Goal: Information Seeking & Learning: Understand process/instructions

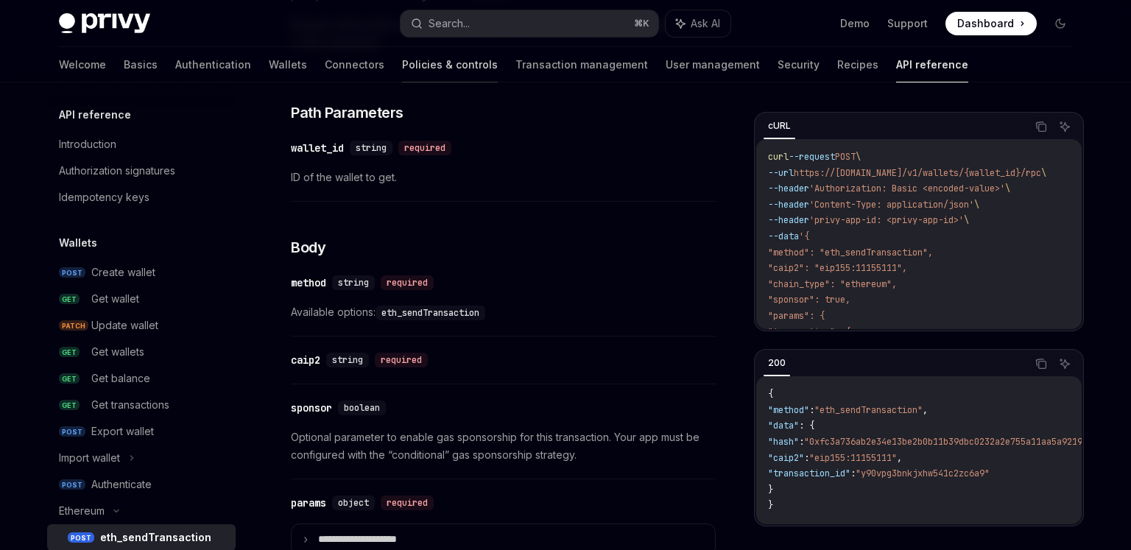
scroll to position [227, 0]
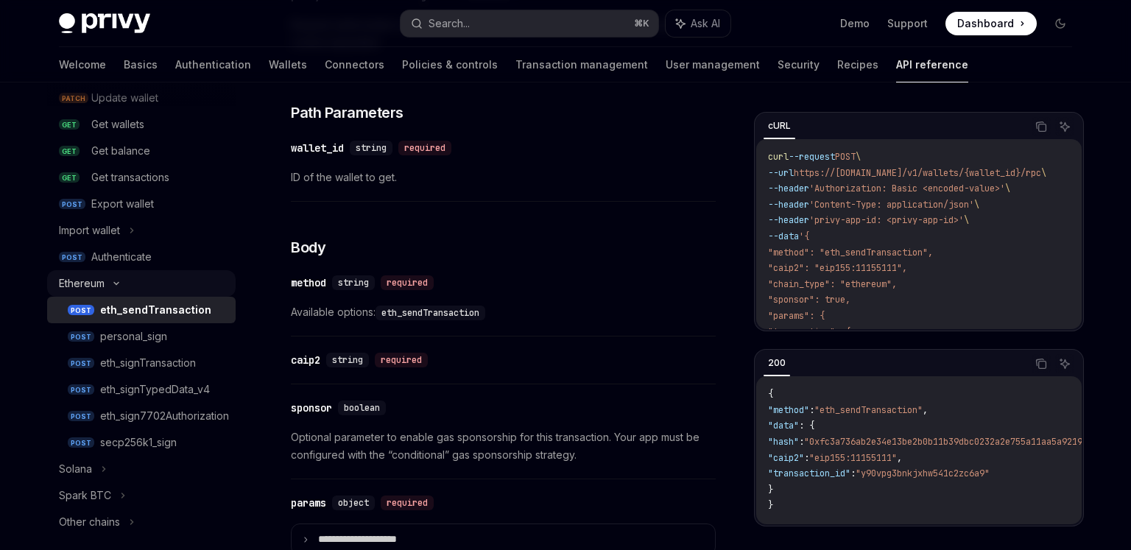
click at [120, 284] on icon at bounding box center [116, 283] width 18 height 6
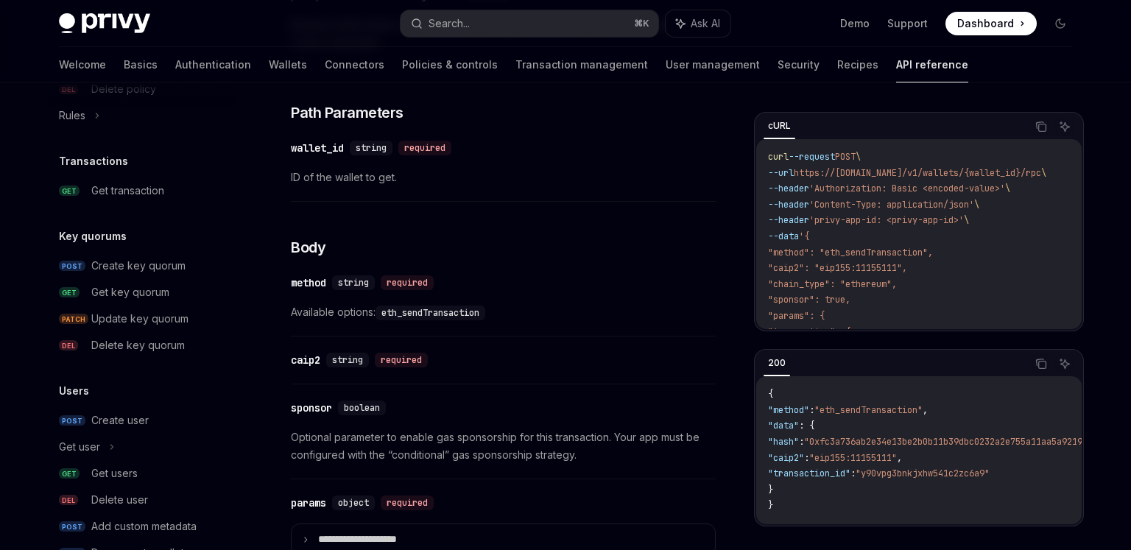
scroll to position [927, 0]
click at [124, 265] on div "Create key quorum" at bounding box center [138, 264] width 94 height 18
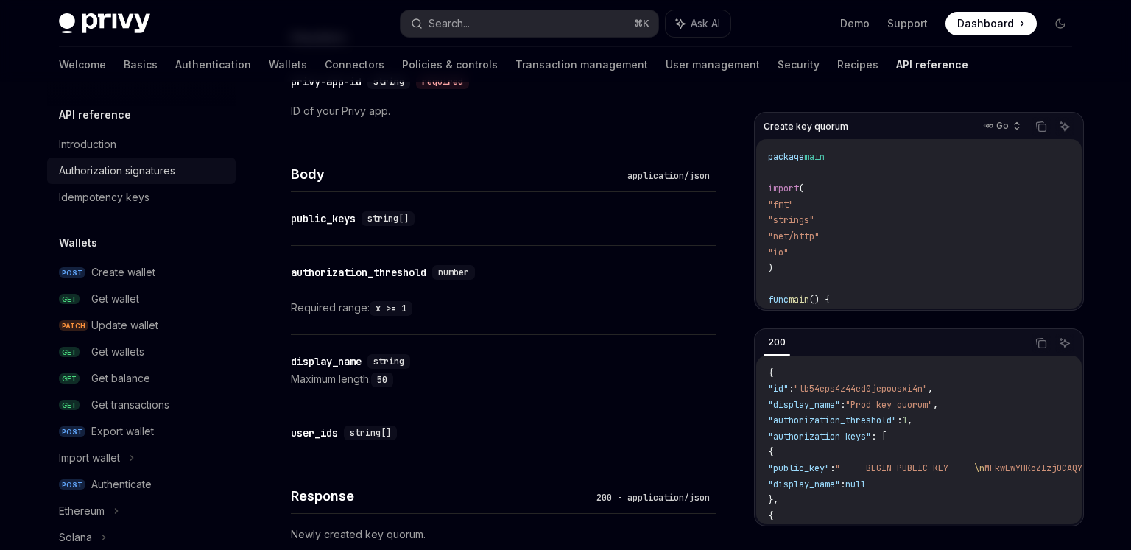
scroll to position [386, 0]
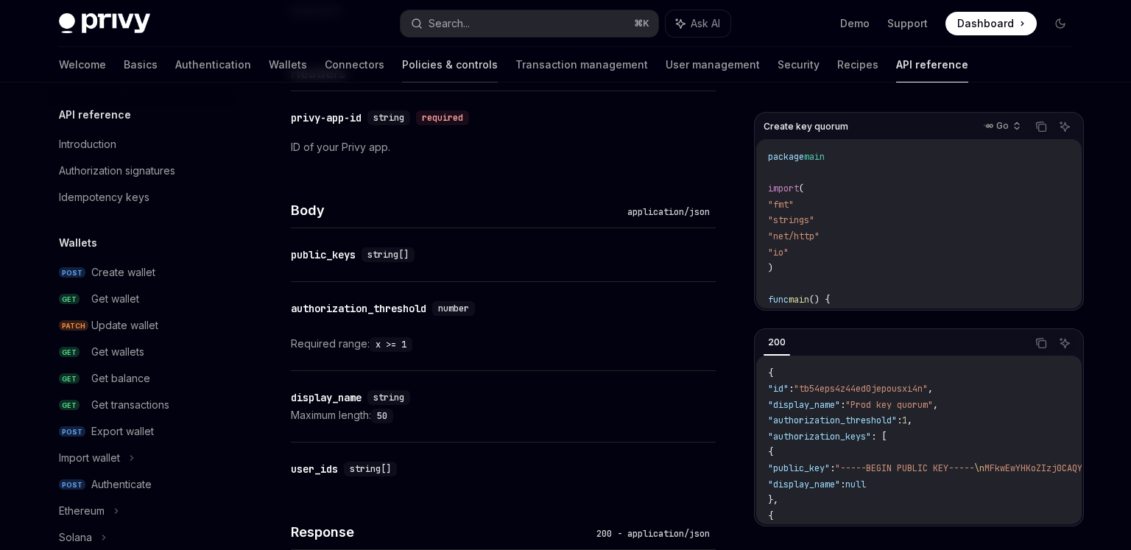
click at [402, 71] on link "Policies & controls" at bounding box center [450, 64] width 96 height 35
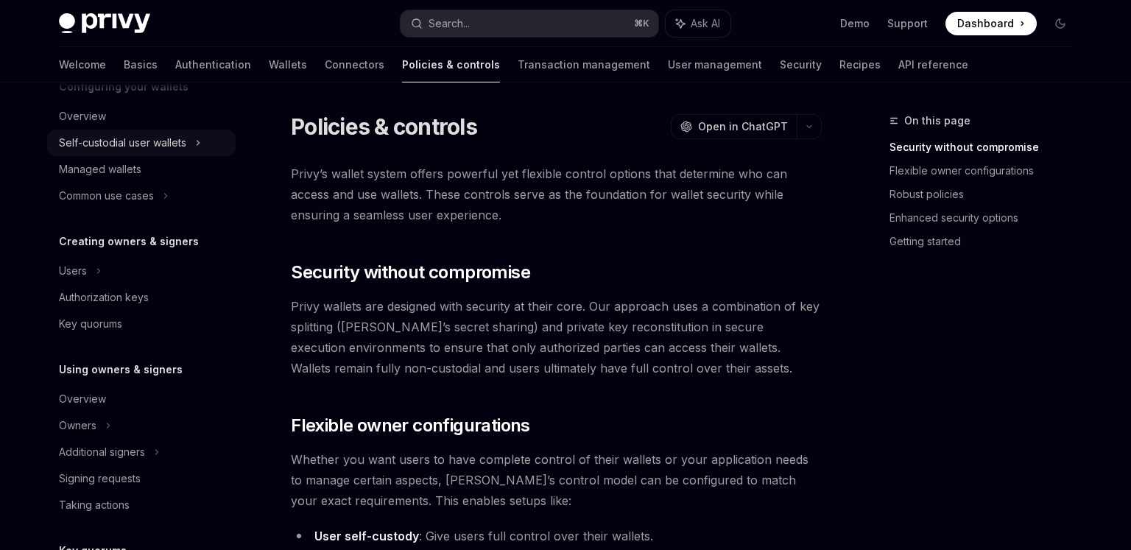
scroll to position [187, 0]
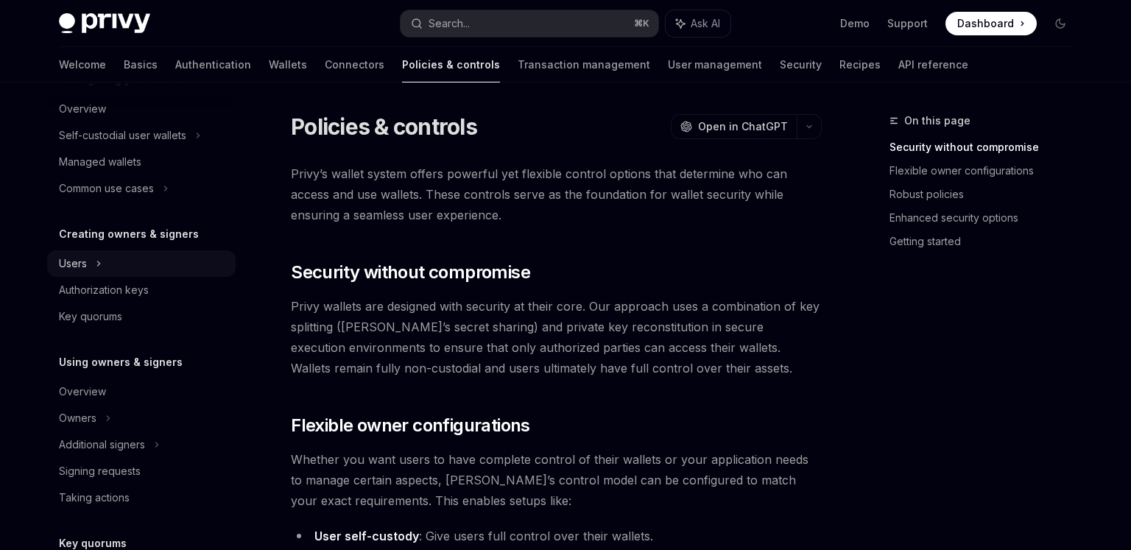
click at [103, 264] on div "Users" at bounding box center [141, 263] width 188 height 26
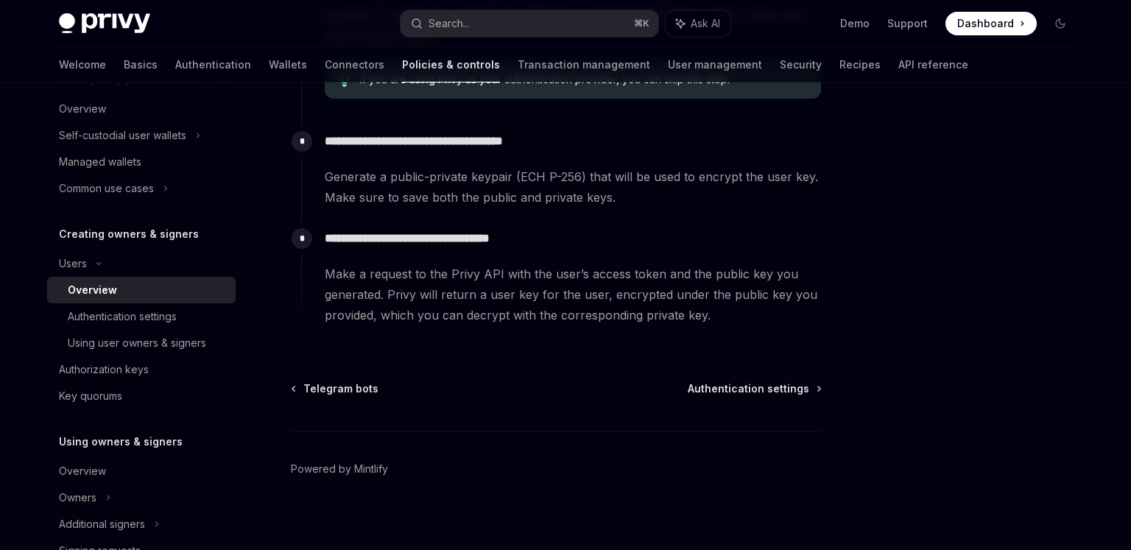
scroll to position [619, 0]
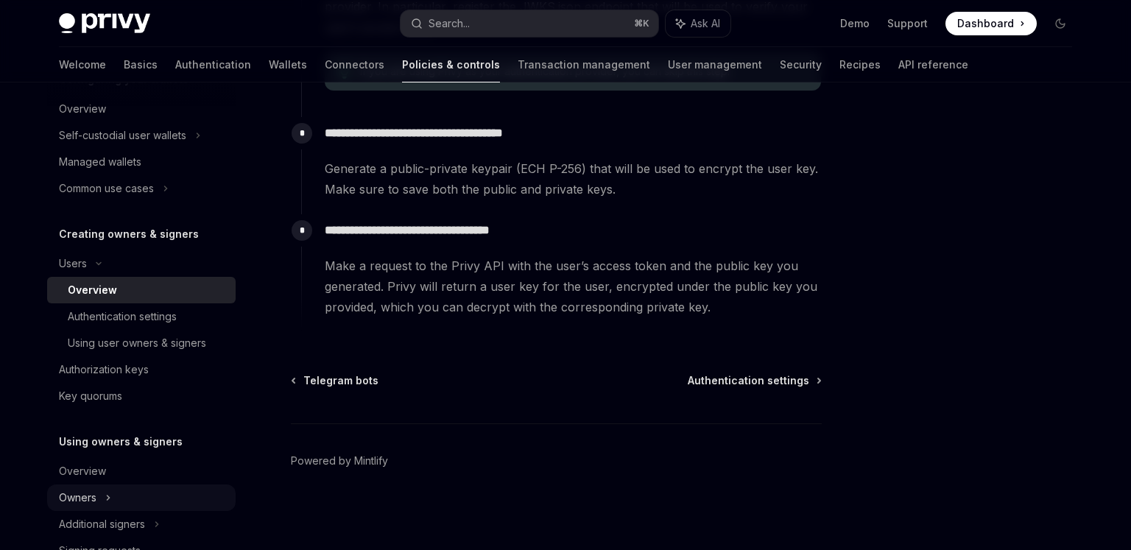
click at [195, 144] on icon at bounding box center [198, 136] width 6 height 18
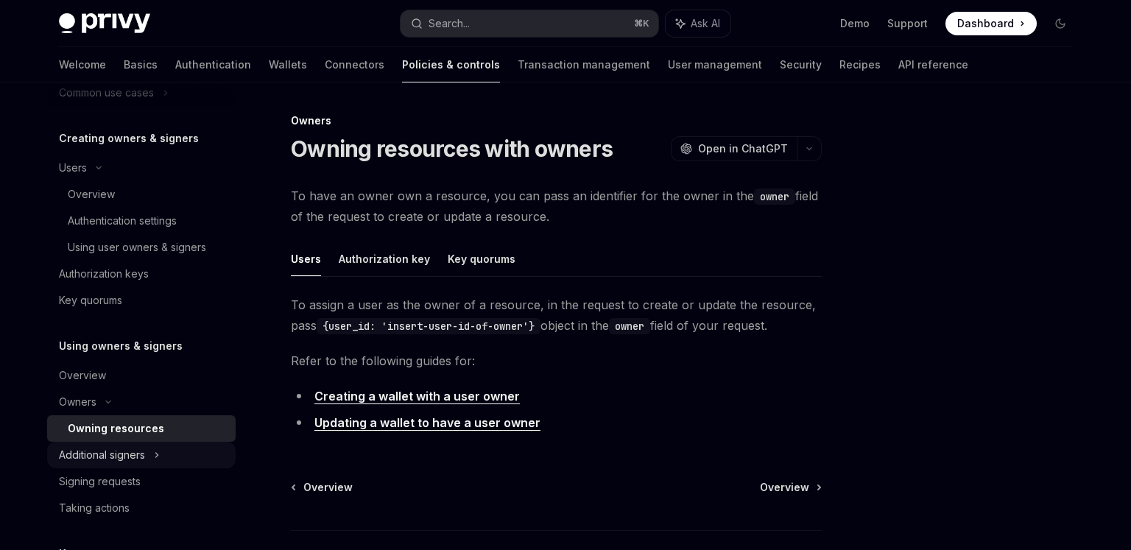
scroll to position [302, 0]
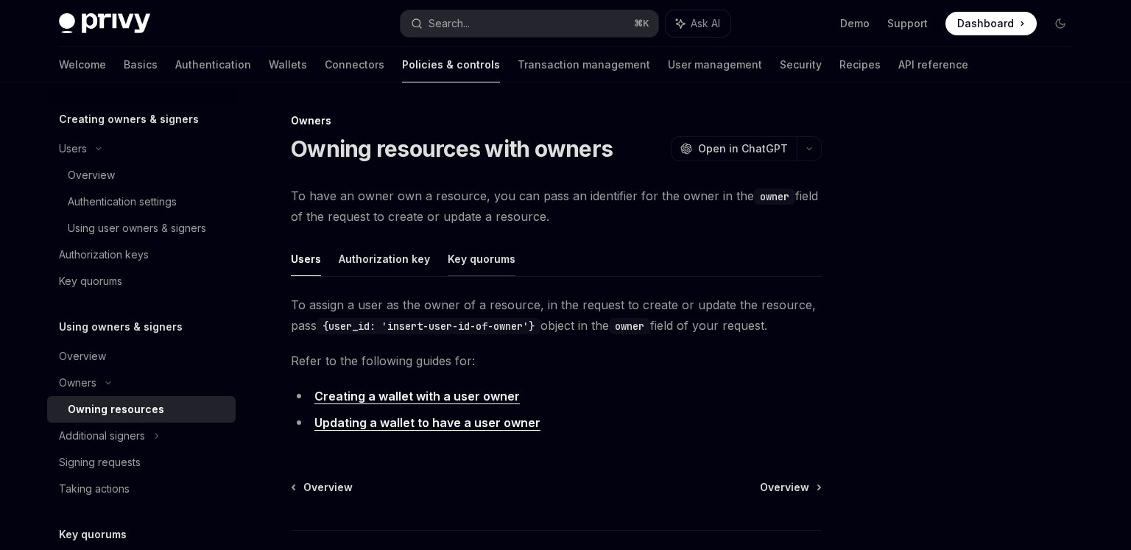
click at [469, 254] on button "Key quorums" at bounding box center [482, 258] width 68 height 35
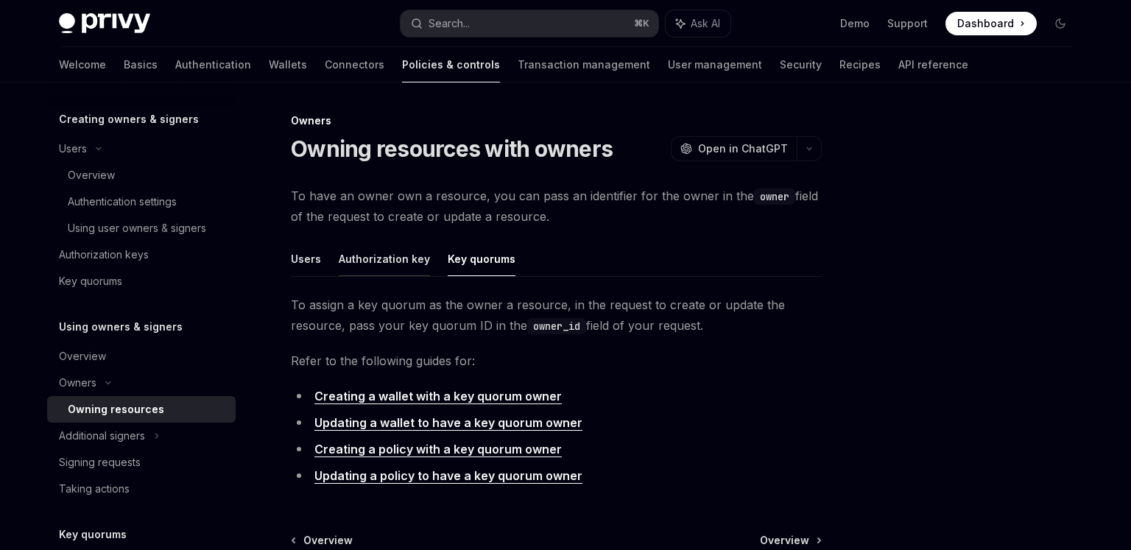
click at [409, 269] on button "Authorization key" at bounding box center [384, 258] width 91 height 35
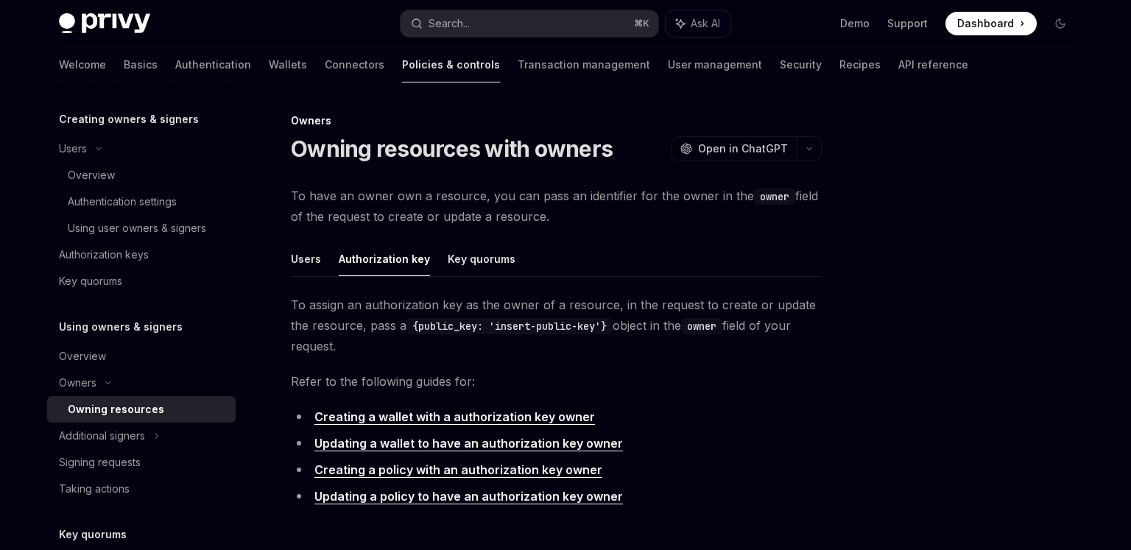
click at [322, 266] on ul "Users Authorization key Key quorums" at bounding box center [556, 258] width 531 height 35
click at [305, 265] on button "Users" at bounding box center [306, 258] width 30 height 35
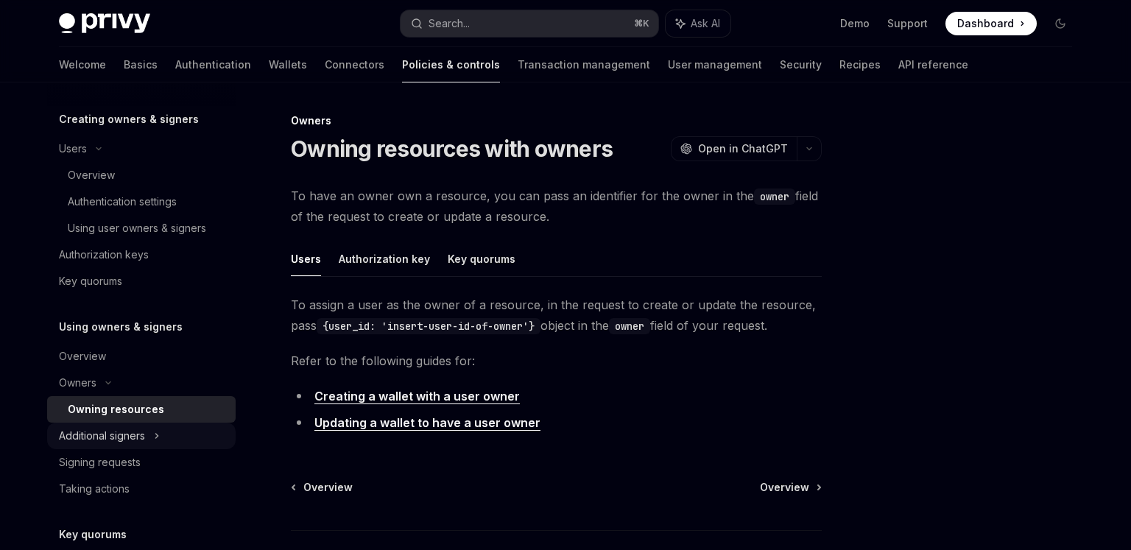
click at [158, 439] on icon at bounding box center [157, 436] width 6 height 18
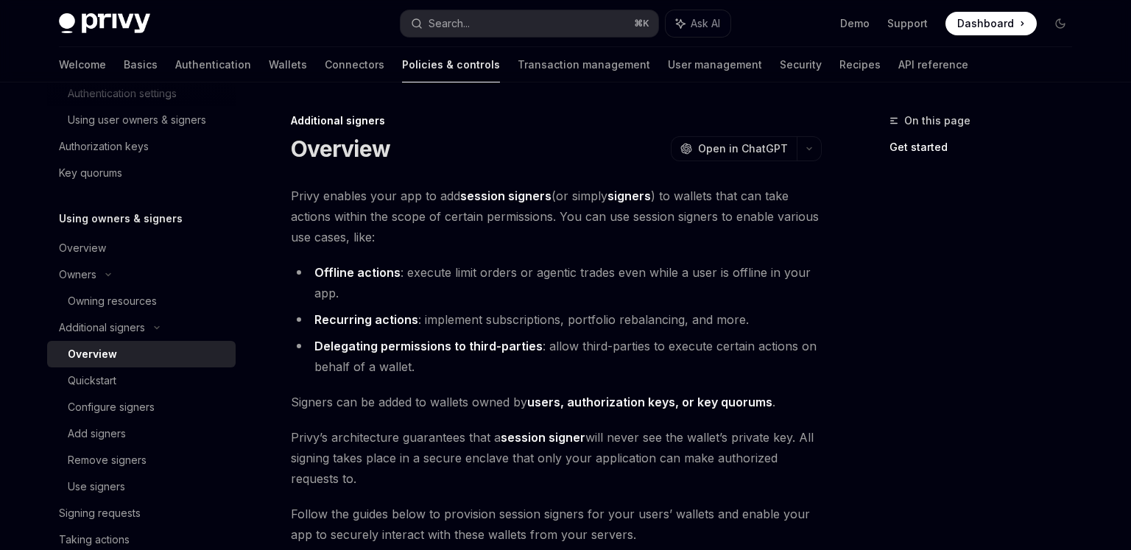
scroll to position [421, 0]
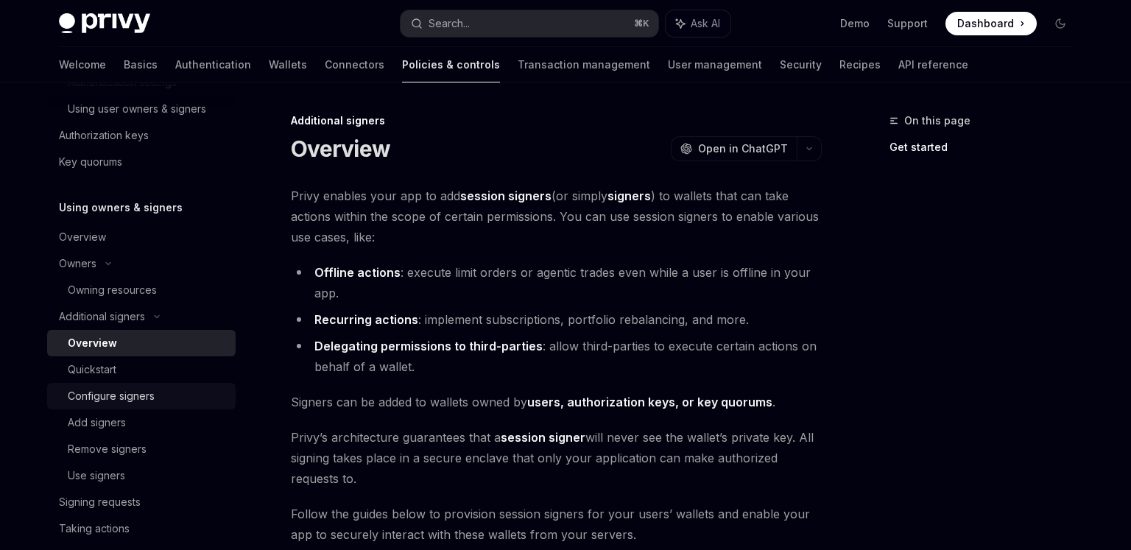
click at [132, 403] on div "Configure signers" at bounding box center [111, 396] width 87 height 18
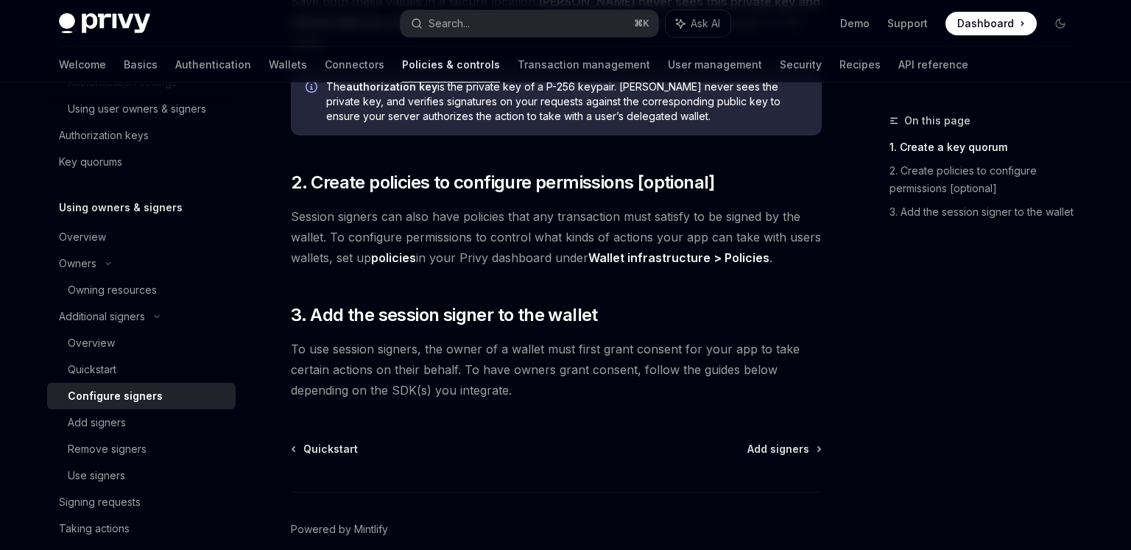
scroll to position [522, 0]
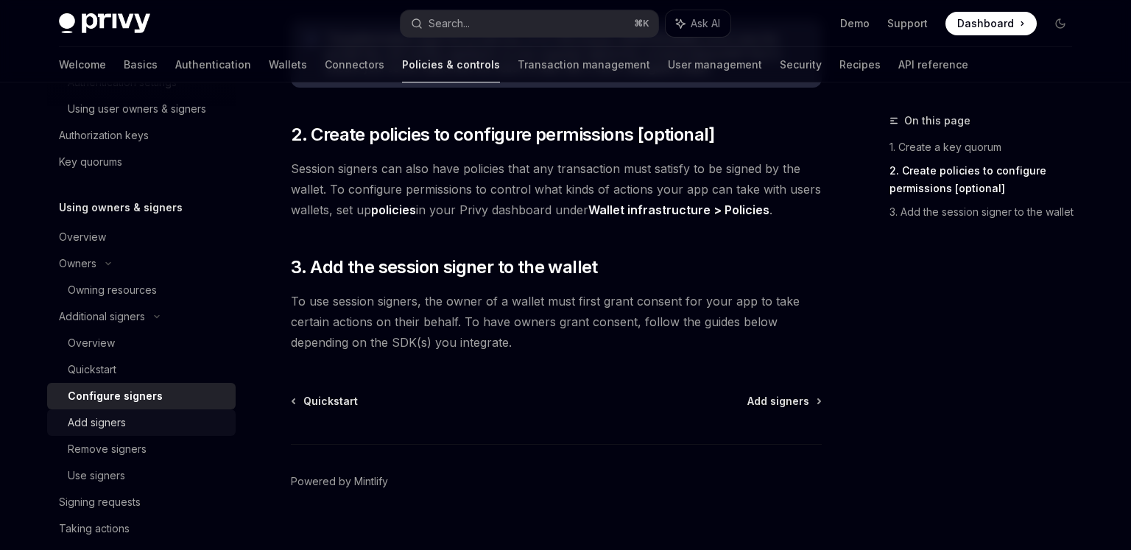
click at [134, 422] on div "Add signers" at bounding box center [147, 423] width 159 height 18
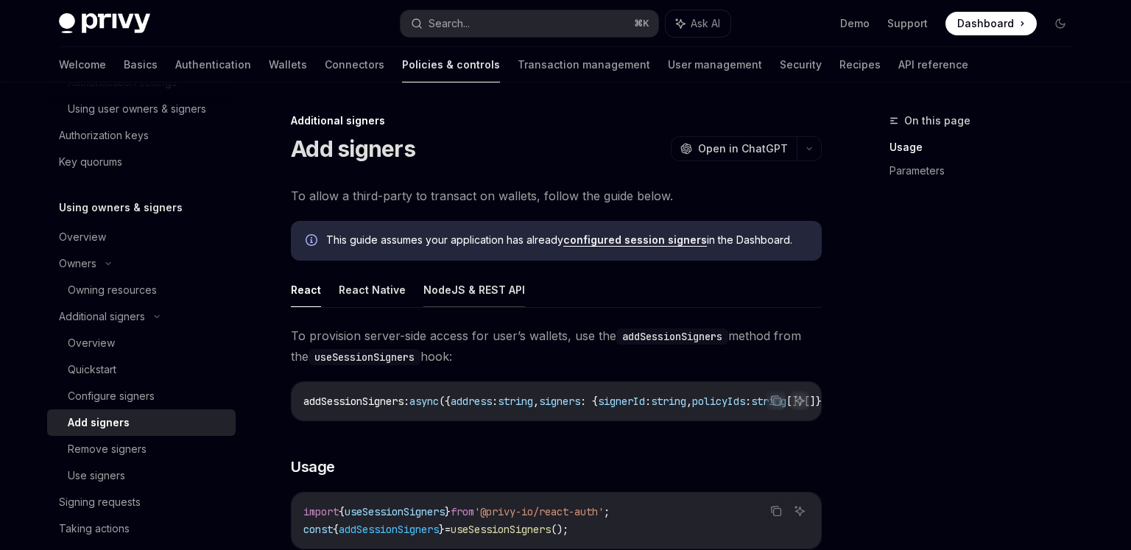
click at [489, 299] on button "NodeJS & REST API" at bounding box center [474, 289] width 102 height 35
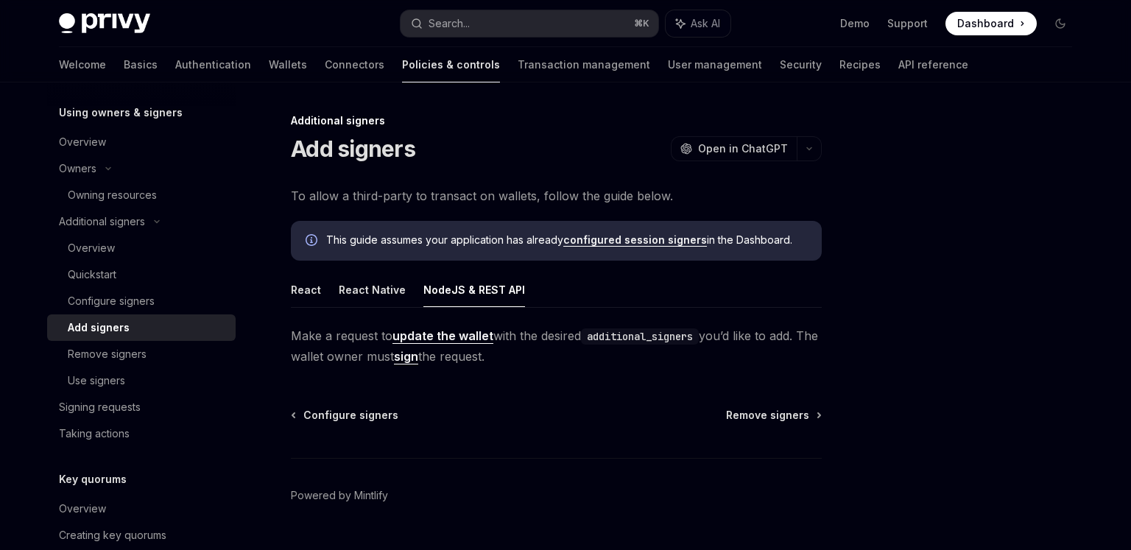
scroll to position [520, 0]
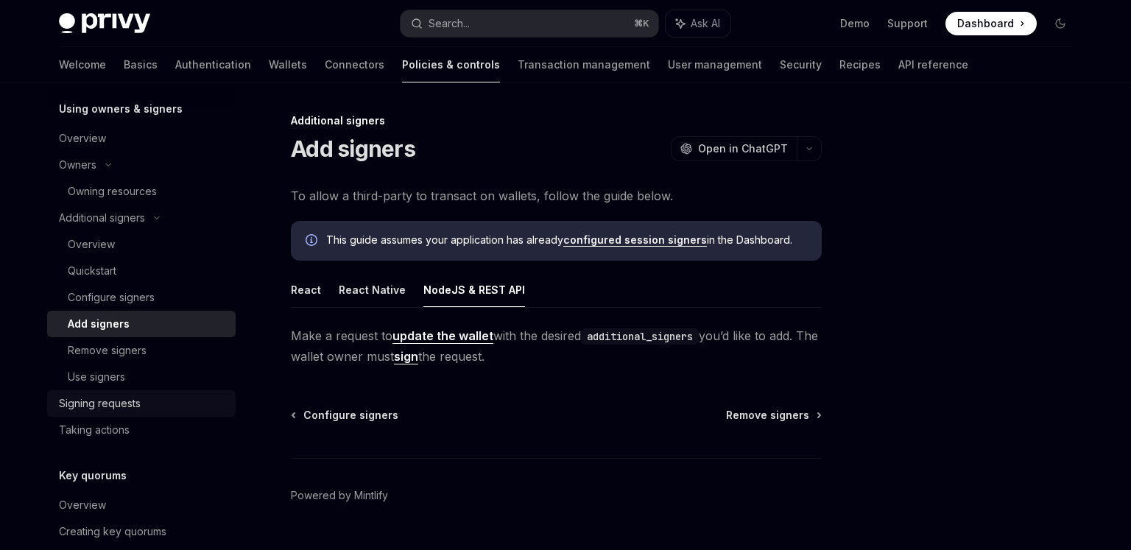
click at [151, 401] on div "Signing requests" at bounding box center [143, 404] width 168 height 18
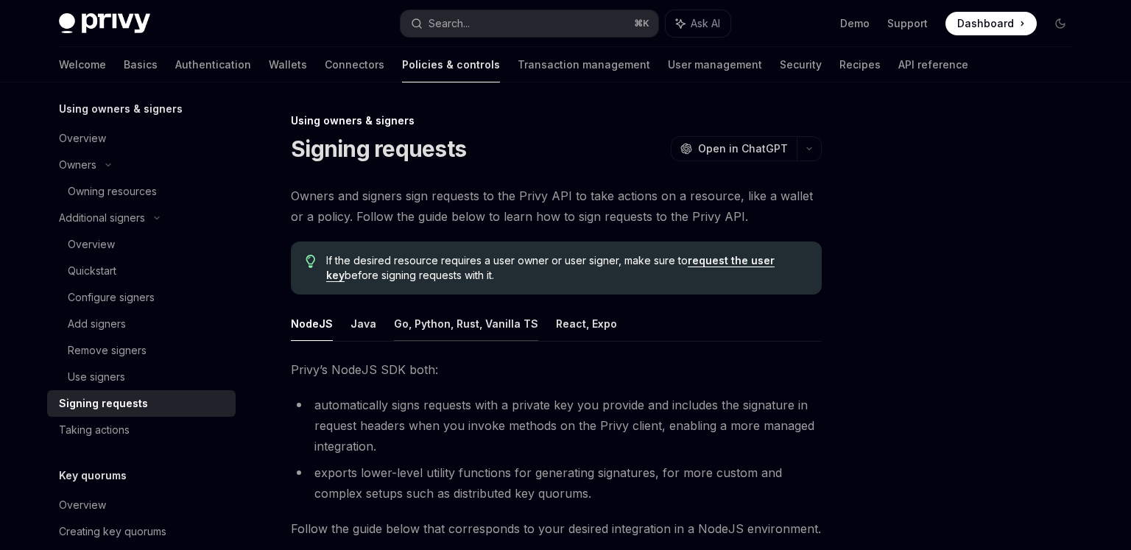
click at [462, 327] on button "Go, Python, Rust, Vanilla TS" at bounding box center [466, 323] width 144 height 35
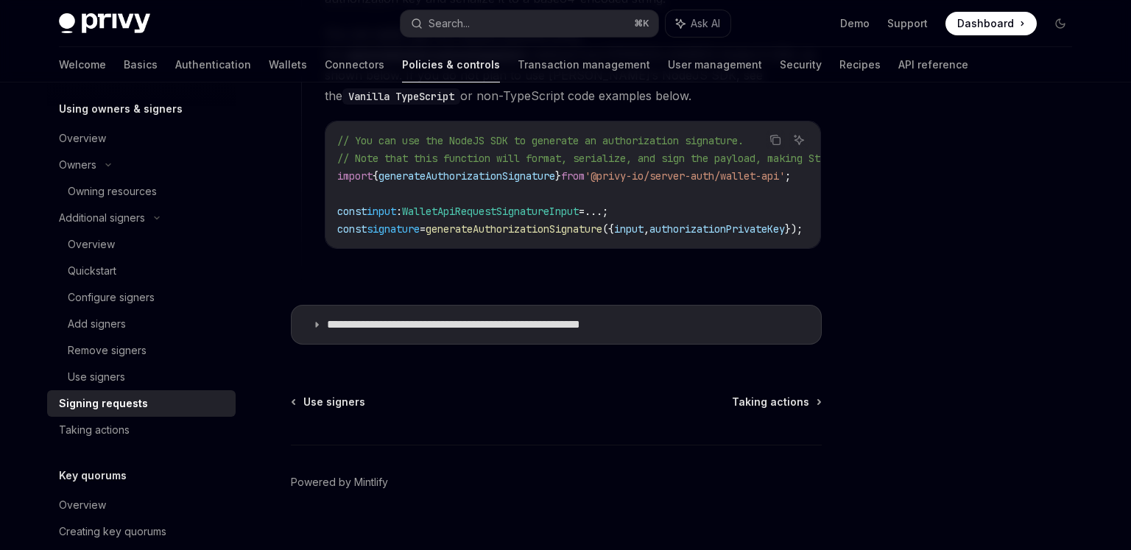
scroll to position [1469, 0]
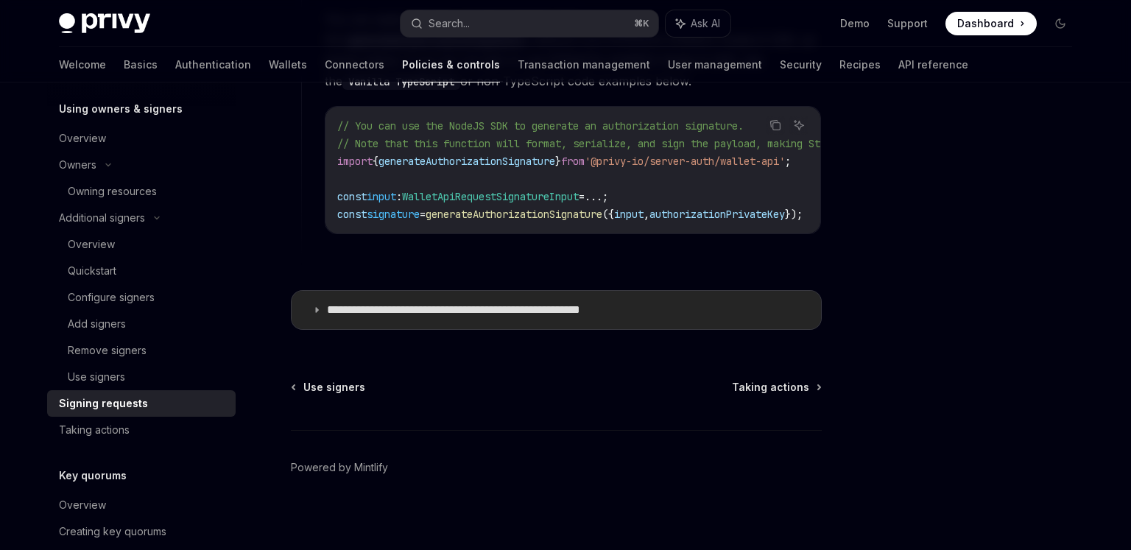
click at [317, 306] on icon at bounding box center [316, 309] width 9 height 9
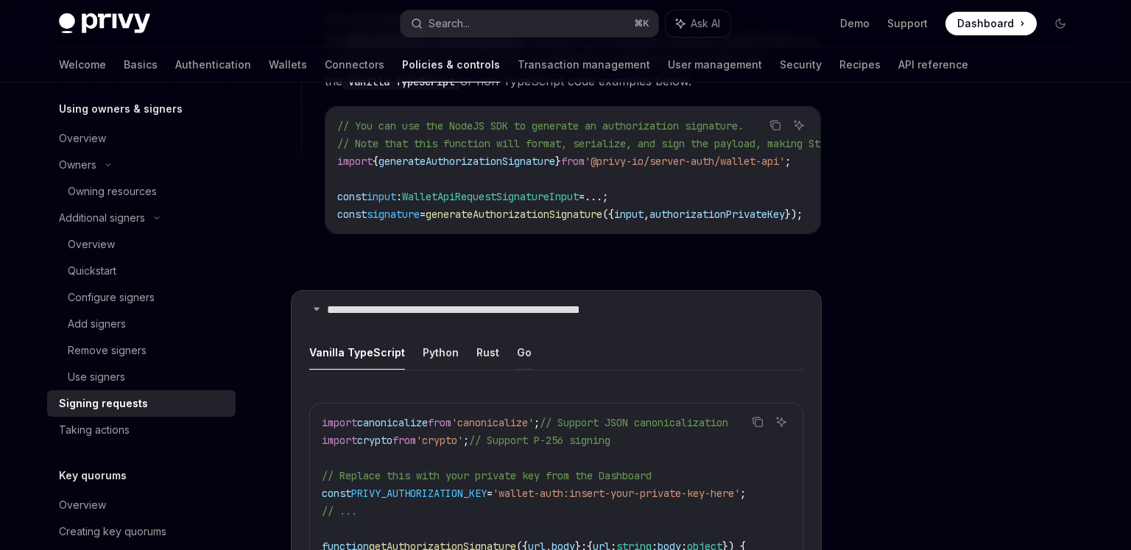
click at [519, 343] on button "Go" at bounding box center [524, 352] width 15 height 35
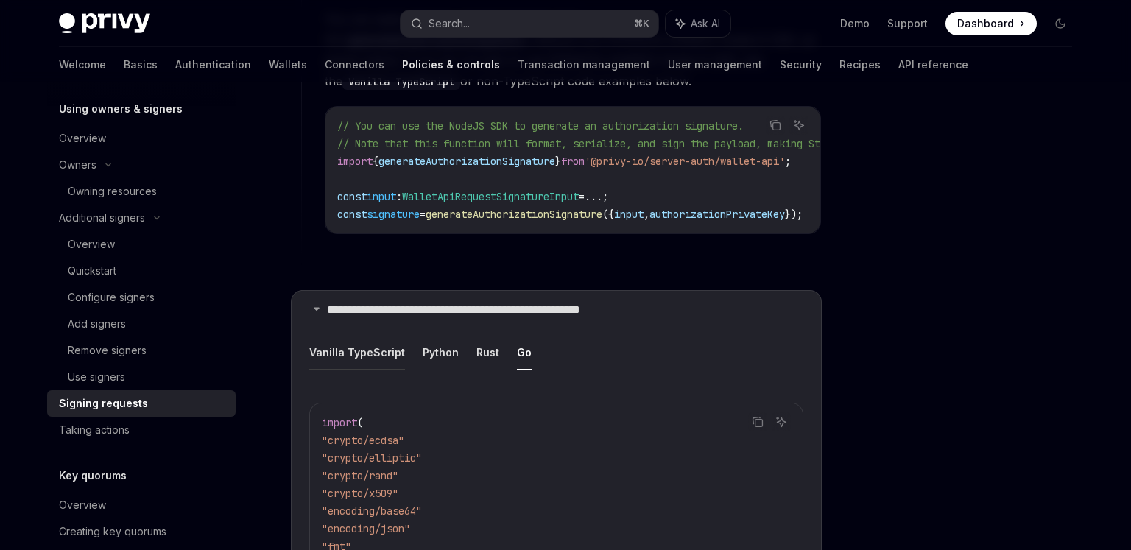
click at [375, 348] on button "Vanilla TypeScript" at bounding box center [357, 352] width 96 height 35
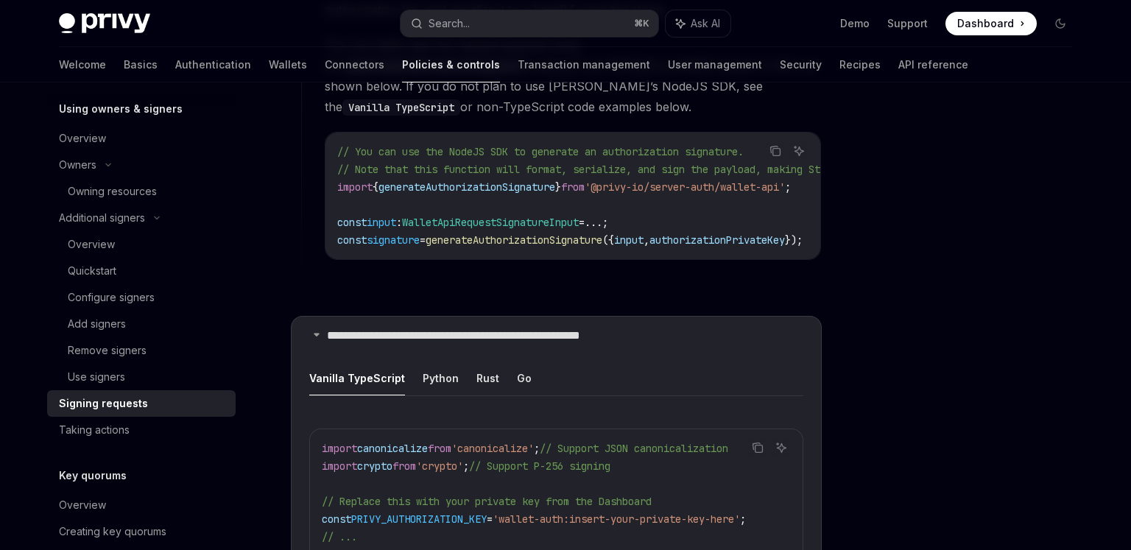
scroll to position [1446, 0]
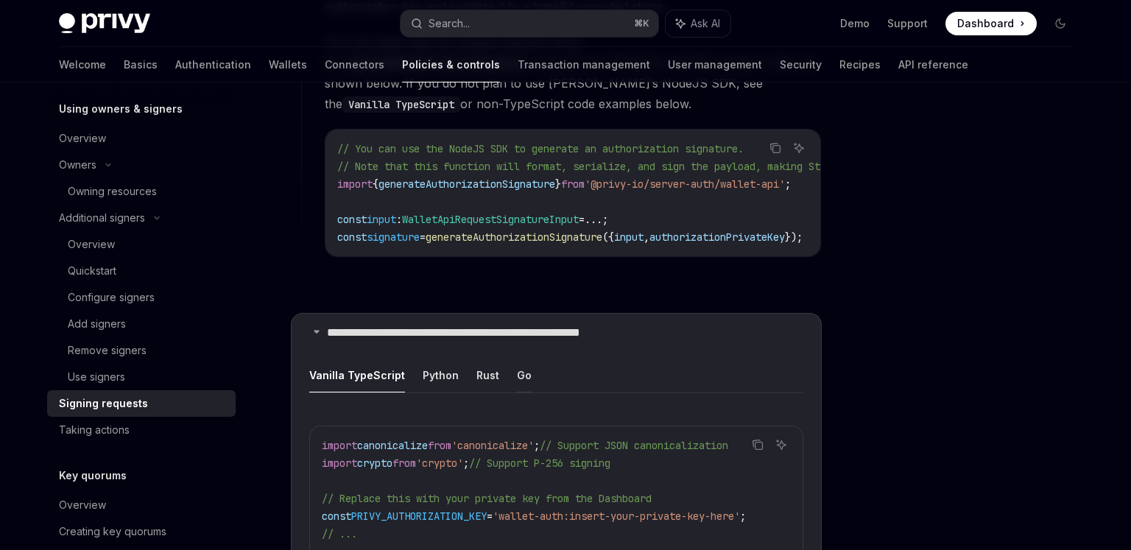
click at [517, 364] on button "Go" at bounding box center [524, 375] width 15 height 35
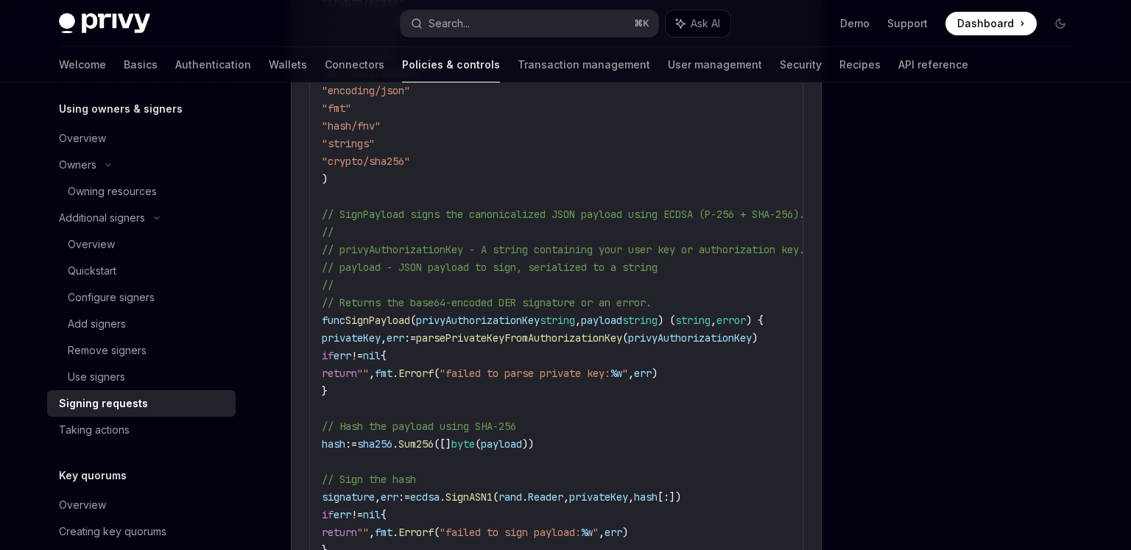
scroll to position [1905, 0]
click at [378, 317] on span "SignPayload" at bounding box center [377, 322] width 65 height 13
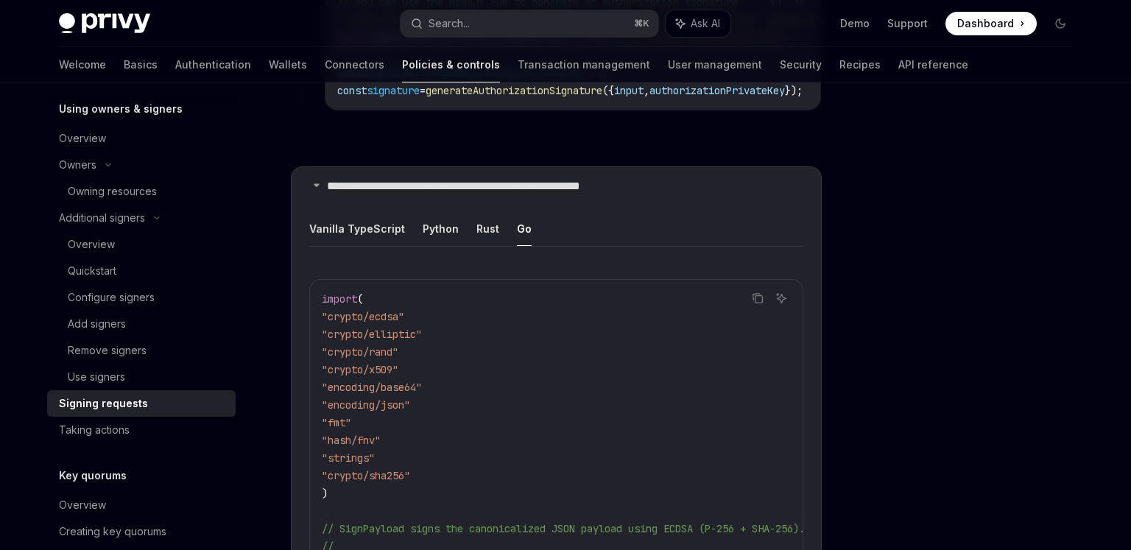
scroll to position [1569, 0]
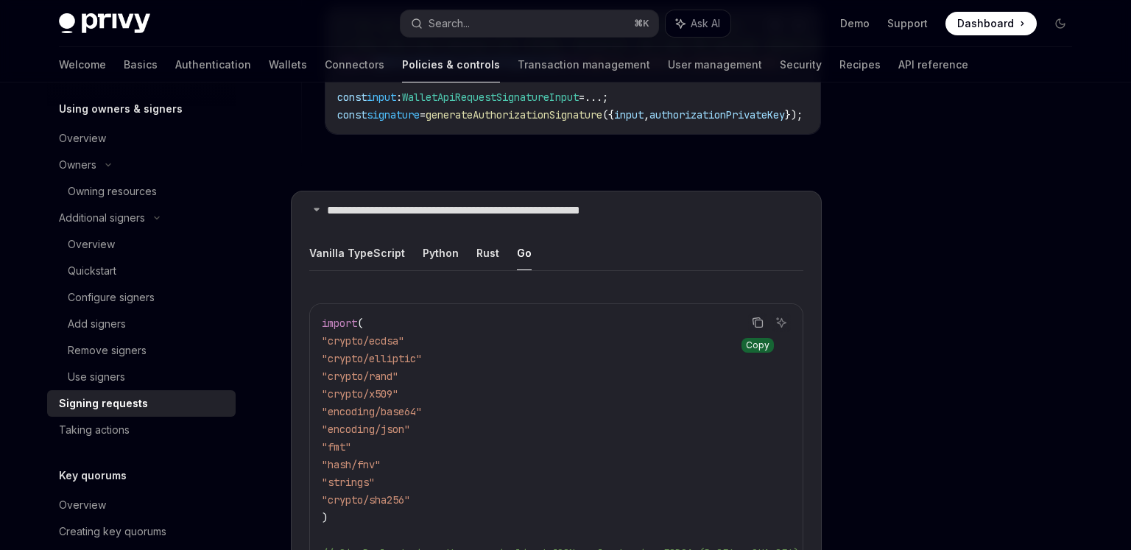
click at [761, 320] on icon "Copy the contents from the code block" at bounding box center [758, 323] width 7 height 7
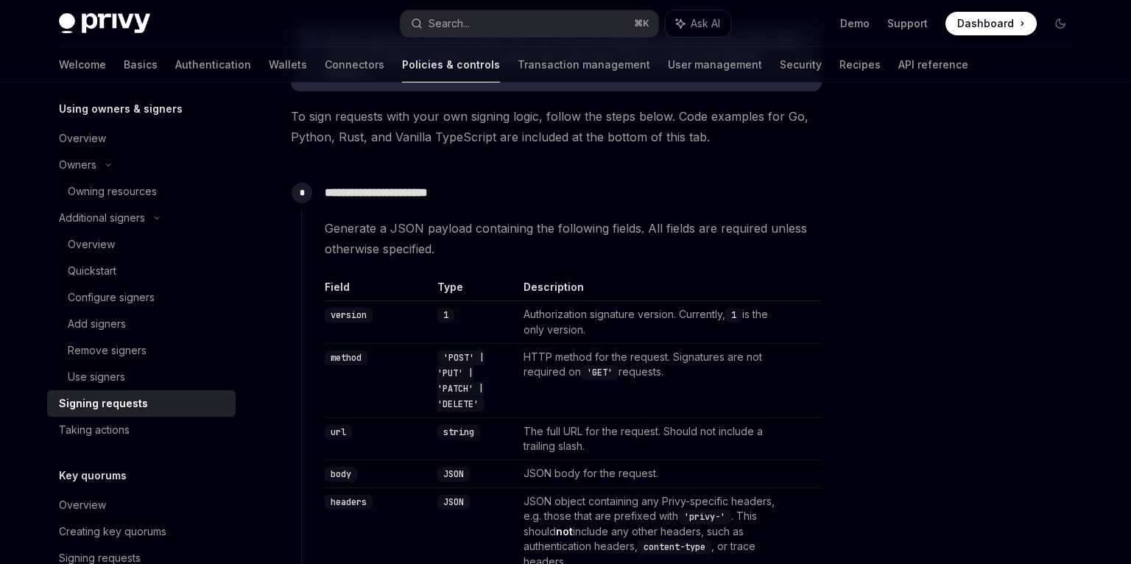
scroll to position [344, 0]
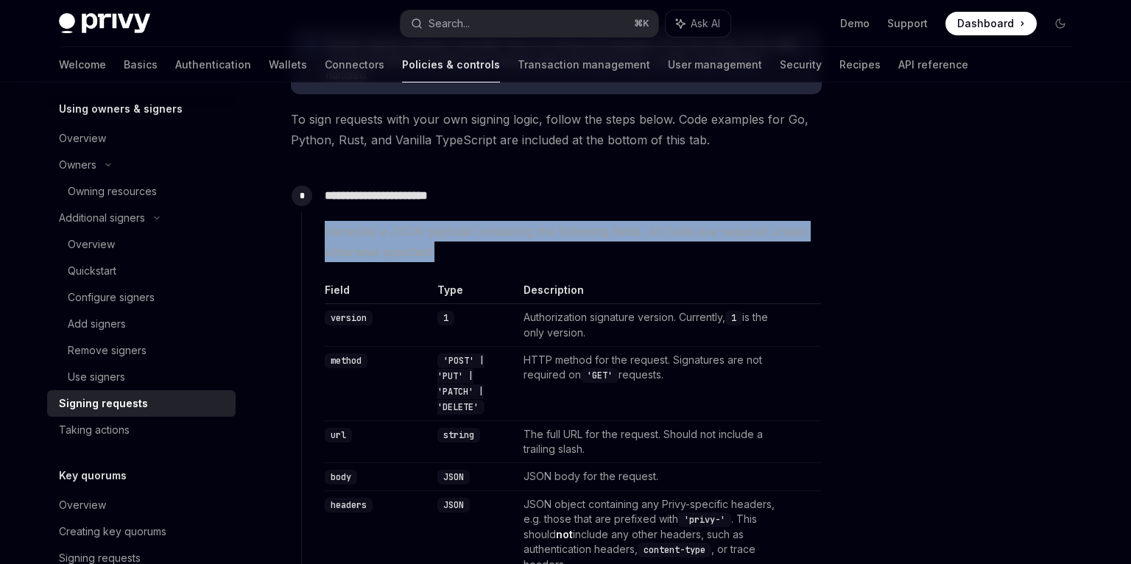
drag, startPoint x: 453, startPoint y: 252, endPoint x: 325, endPoint y: 233, distance: 128.8
click at [325, 233] on span "Generate a JSON payload containing the following fields. All fields are require…" at bounding box center [573, 241] width 496 height 41
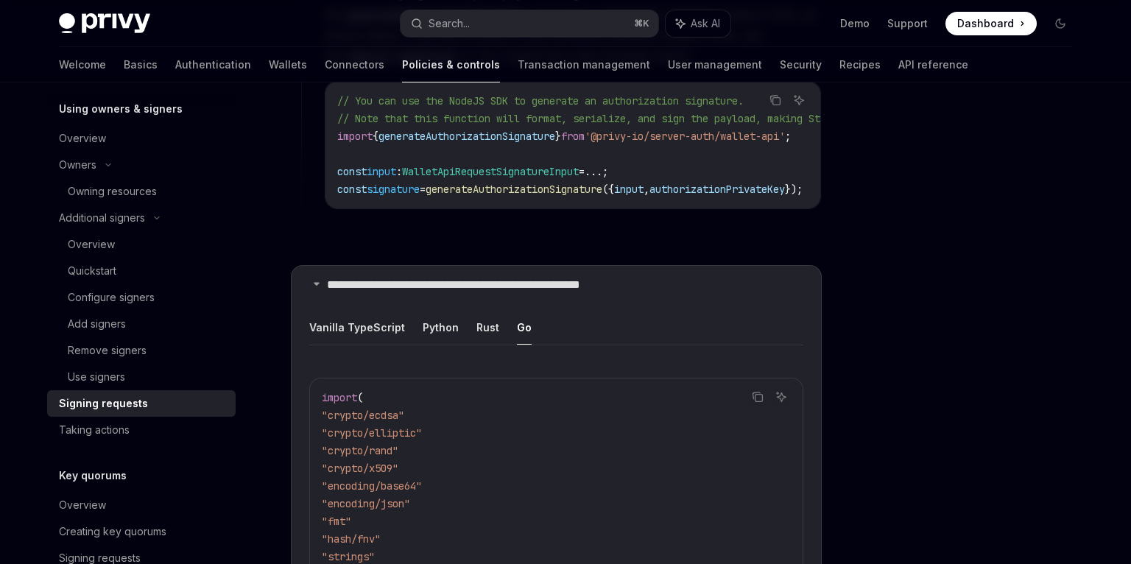
scroll to position [1523, 0]
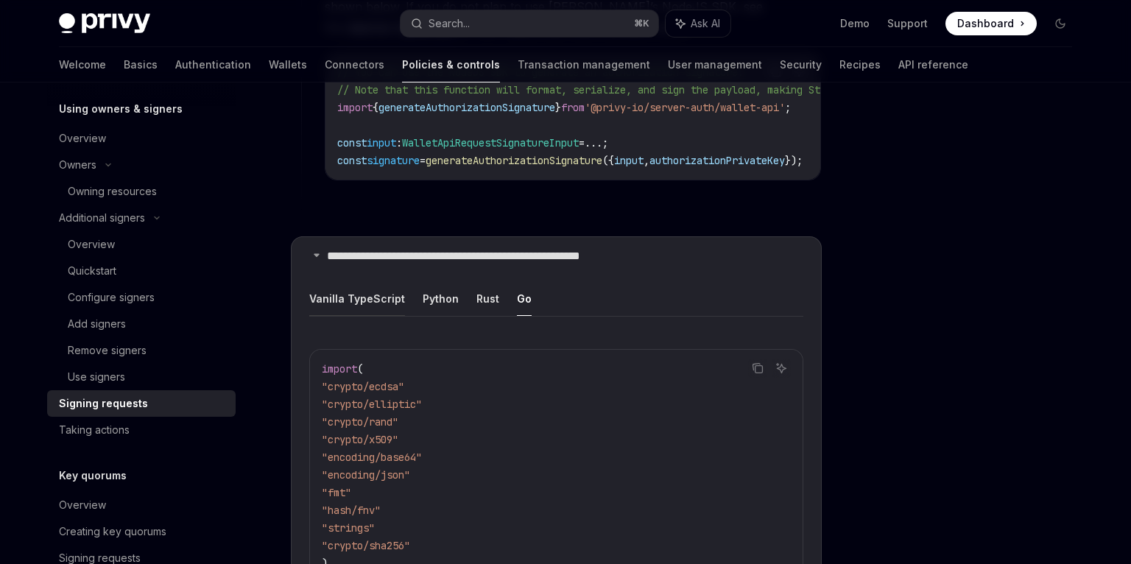
click at [376, 294] on button "Vanilla TypeScript" at bounding box center [357, 298] width 96 height 35
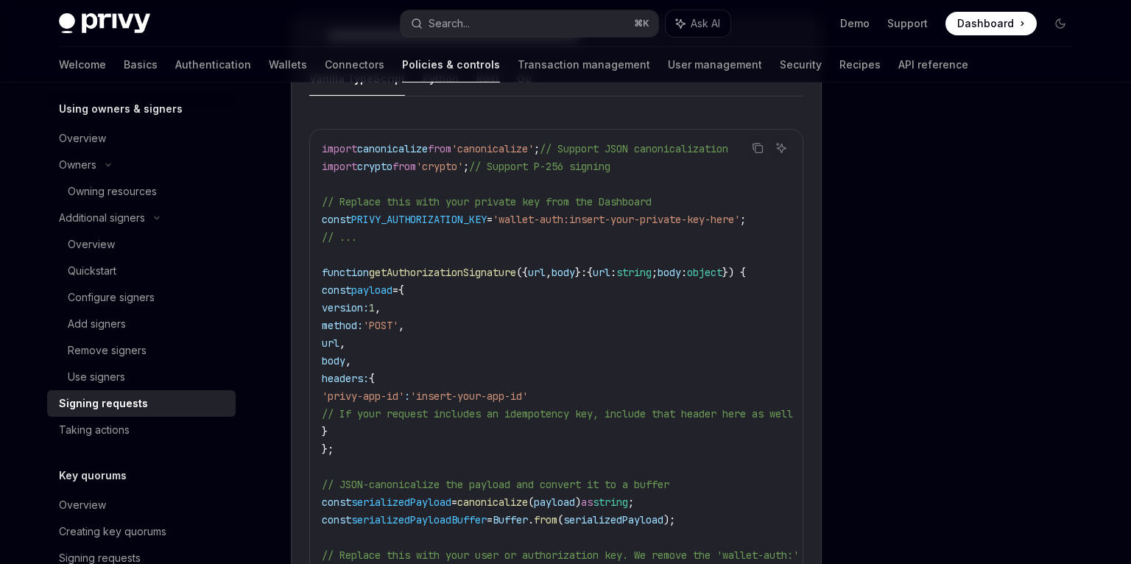
scroll to position [1746, 0]
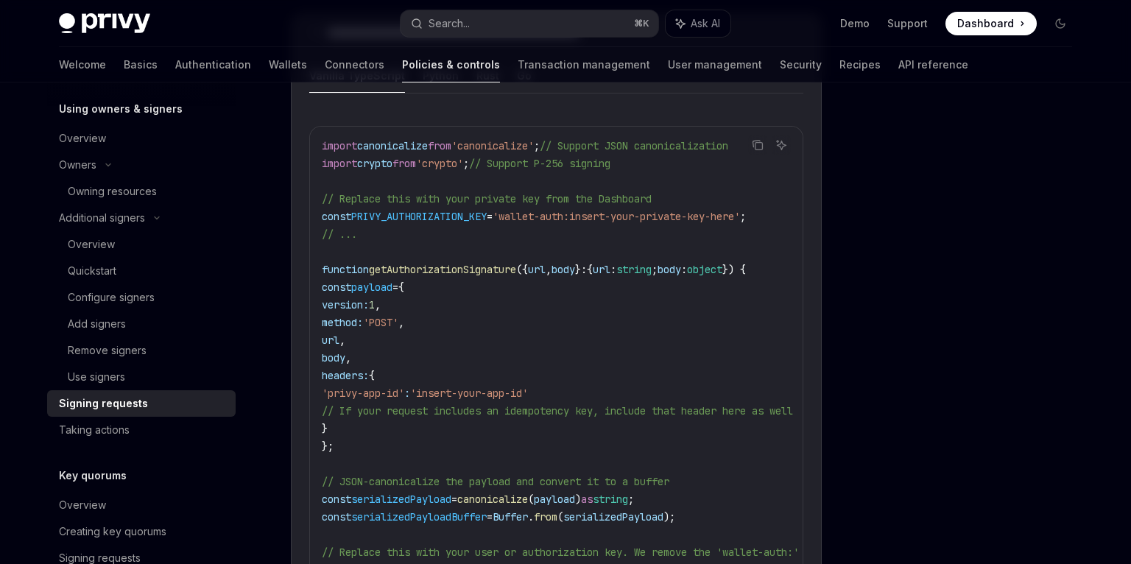
click at [352, 298] on span "version:" at bounding box center [345, 304] width 47 height 13
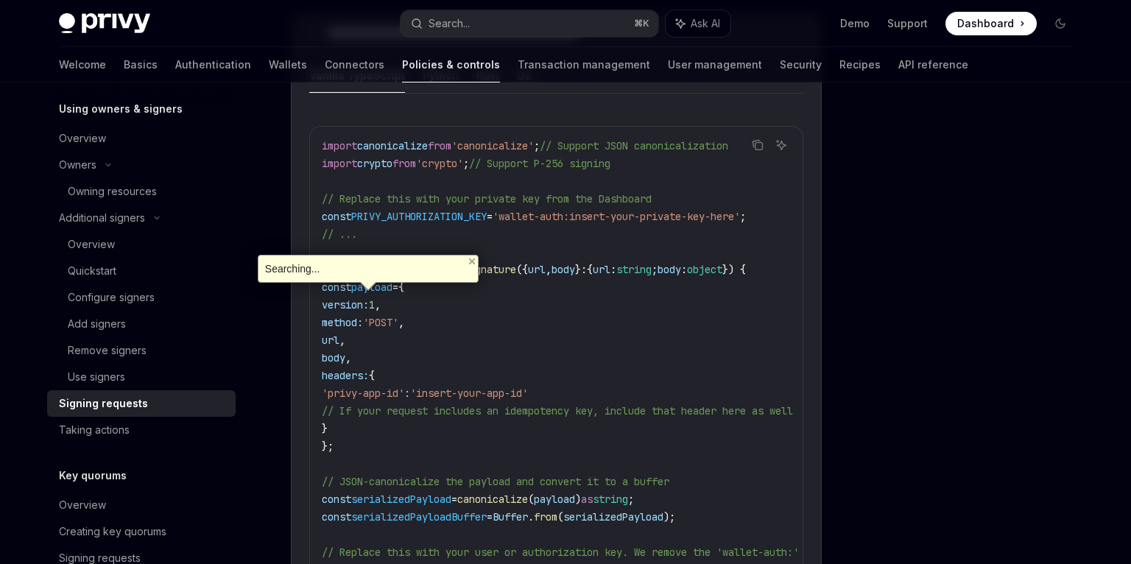
click at [363, 320] on span "method:" at bounding box center [342, 322] width 41 height 13
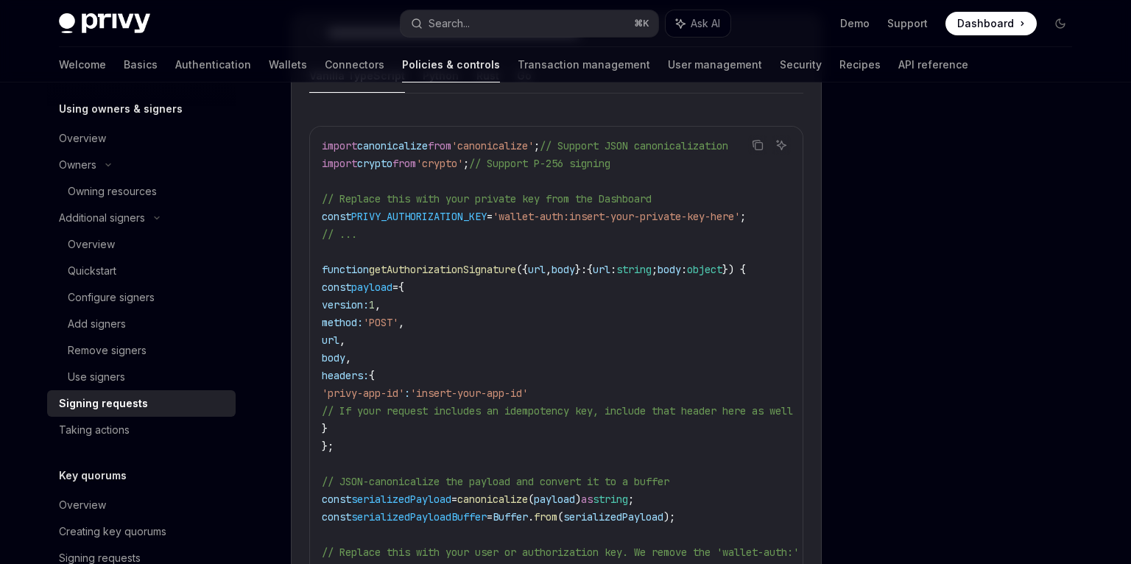
click at [363, 320] on span "method:" at bounding box center [342, 322] width 41 height 13
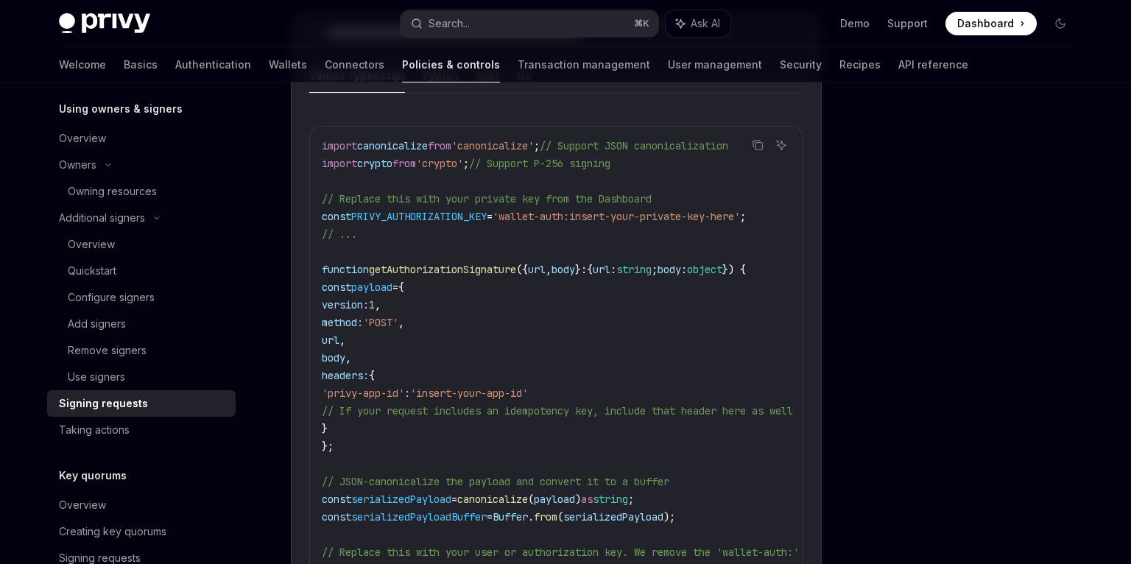
click at [345, 351] on span "body" at bounding box center [334, 357] width 24 height 13
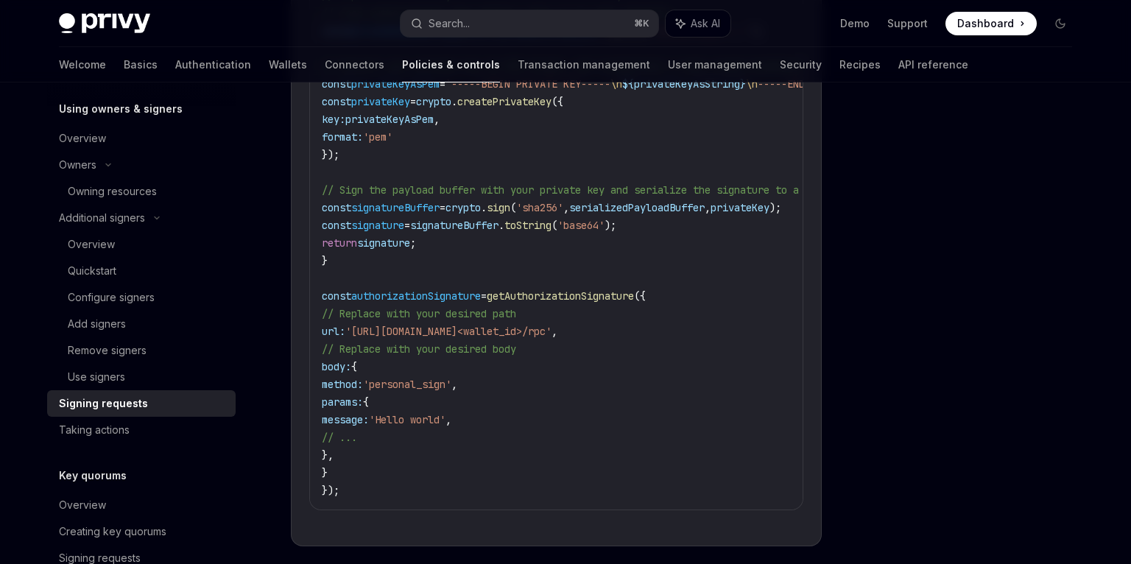
scroll to position [2305, 0]
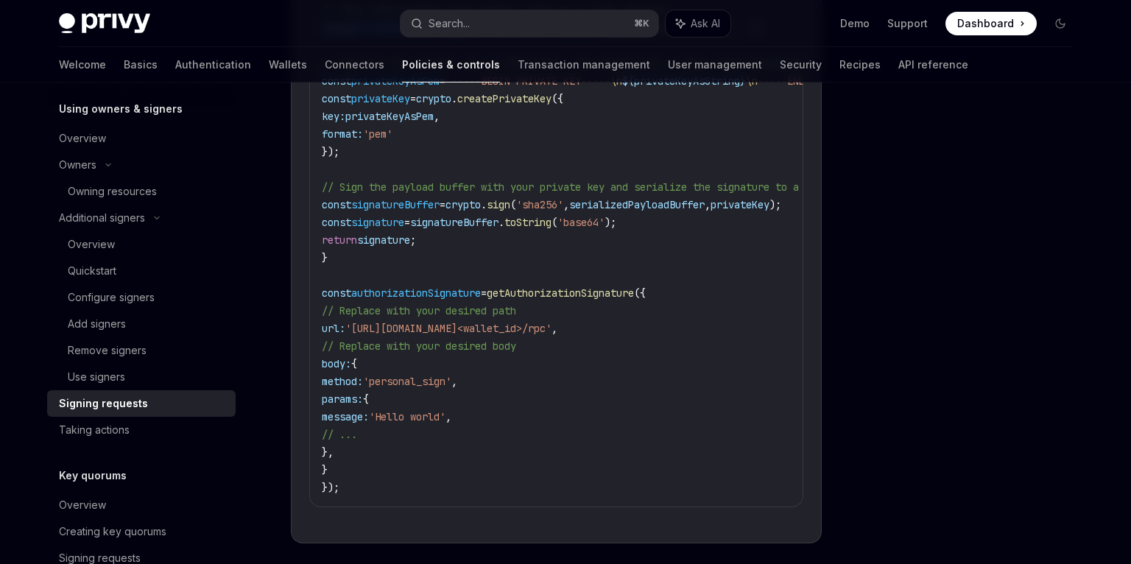
click at [558, 286] on span "getAuthorizationSignature" at bounding box center [560, 292] width 147 height 13
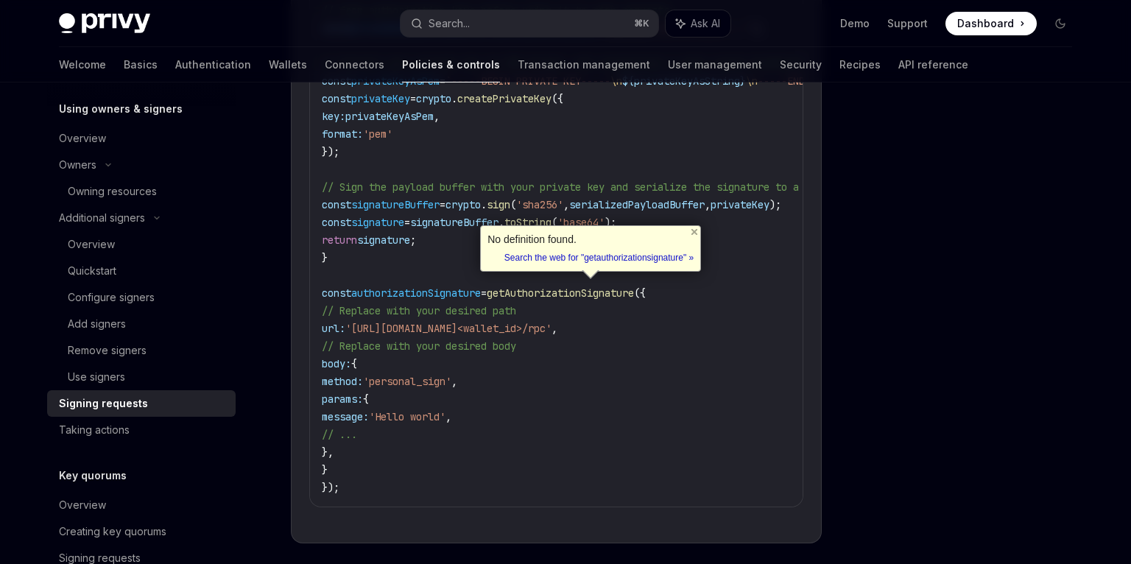
click at [555, 375] on code "import canonicalize from 'canonicalize' ; // Support JSON canonicalization impo…" at bounding box center [637, 36] width 630 height 919
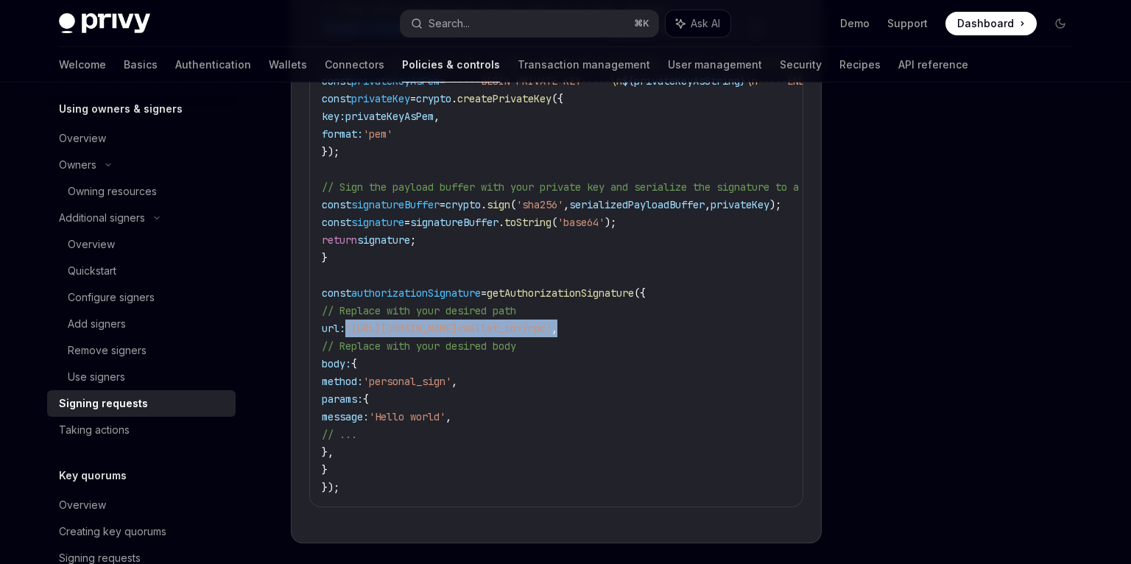
drag, startPoint x: 357, startPoint y: 319, endPoint x: 682, endPoint y: 320, distance: 324.6
click at [682, 320] on code "import canonicalize from 'canonicalize' ; // Support JSON canonicalization impo…" at bounding box center [637, 36] width 630 height 919
click at [579, 344] on code "import canonicalize from 'canonicalize' ; // Support JSON canonicalization impo…" at bounding box center [637, 36] width 630 height 919
drag, startPoint x: 356, startPoint y: 450, endPoint x: 305, endPoint y: 375, distance: 91.1
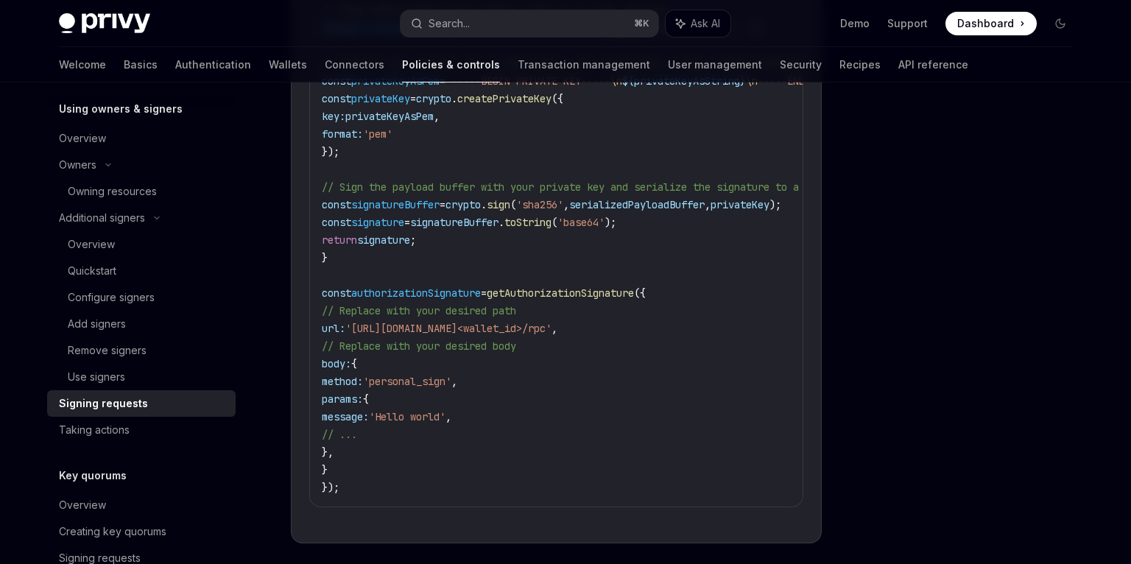
click at [417, 366] on code "import canonicalize from 'canonicalize' ; // Support JSON canonicalization impo…" at bounding box center [637, 36] width 630 height 919
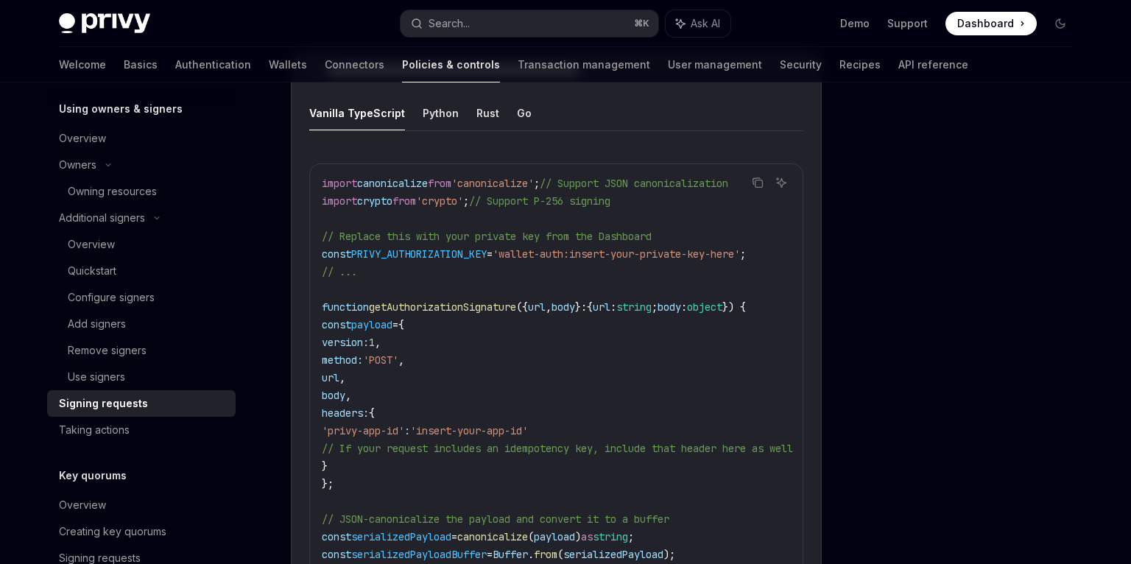
scroll to position [1708, 0]
click at [517, 112] on button "Go" at bounding box center [524, 113] width 15 height 35
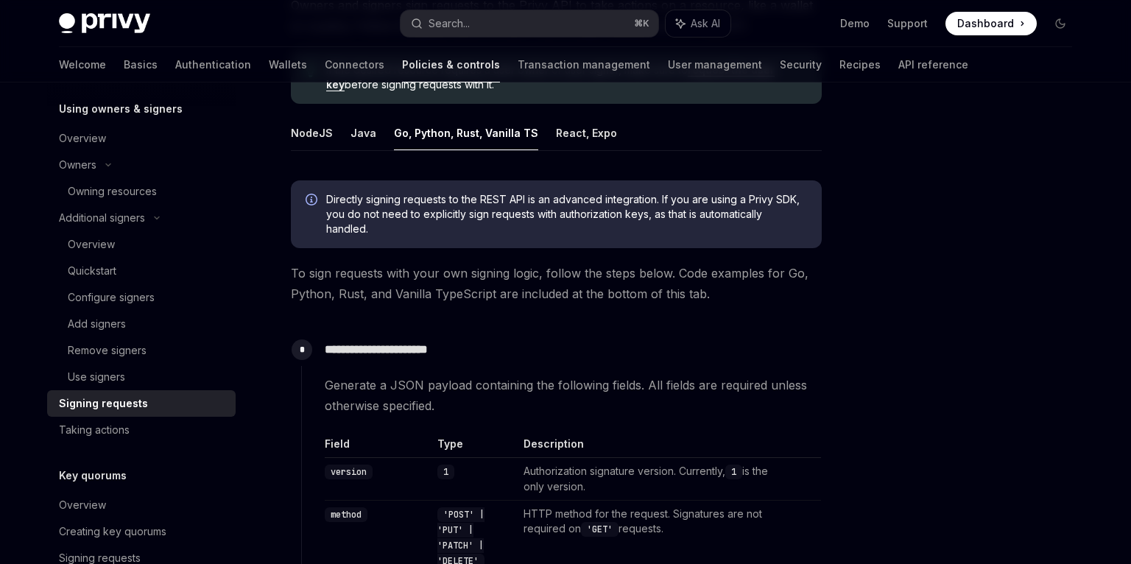
scroll to position [141, 0]
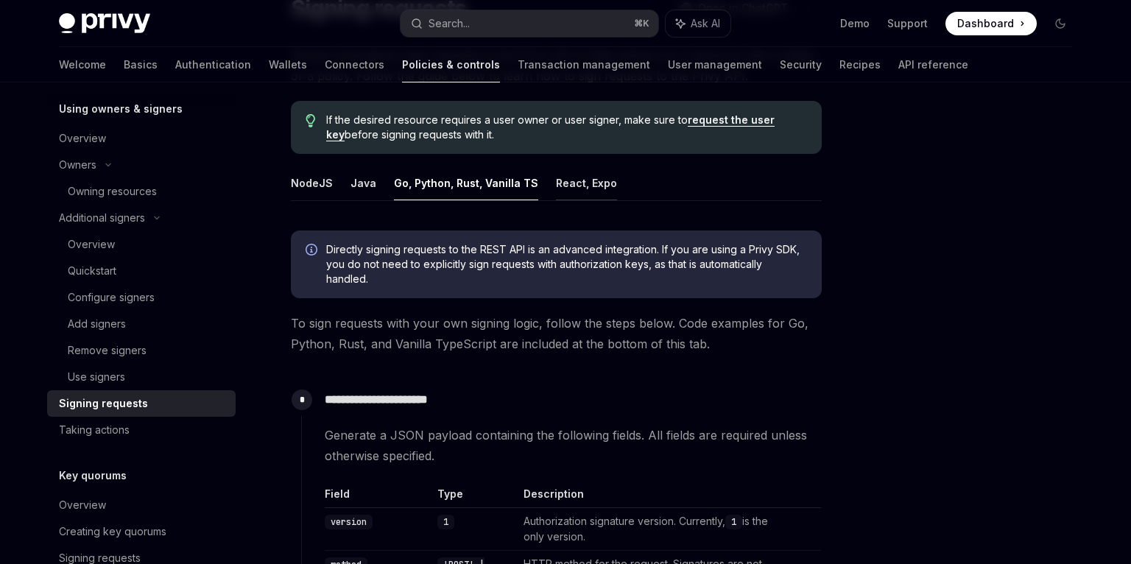
click at [579, 176] on button "React, Expo" at bounding box center [586, 183] width 61 height 35
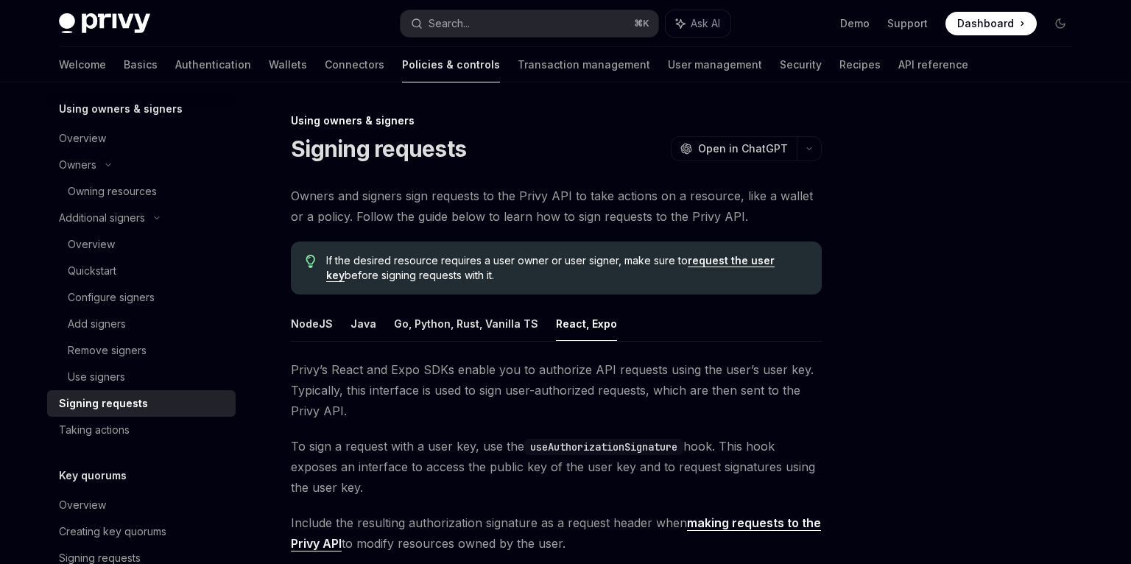
drag, startPoint x: 485, startPoint y: 274, endPoint x: 328, endPoint y: 258, distance: 158.3
click at [328, 258] on span "If the desired resource requires a user owner or user signer, make sure to requ…" at bounding box center [566, 267] width 481 height 29
click at [405, 277] on span "If the desired resource requires a user owner or user signer, make sure to requ…" at bounding box center [566, 267] width 481 height 29
click at [316, 326] on button "NodeJS" at bounding box center [312, 323] width 42 height 35
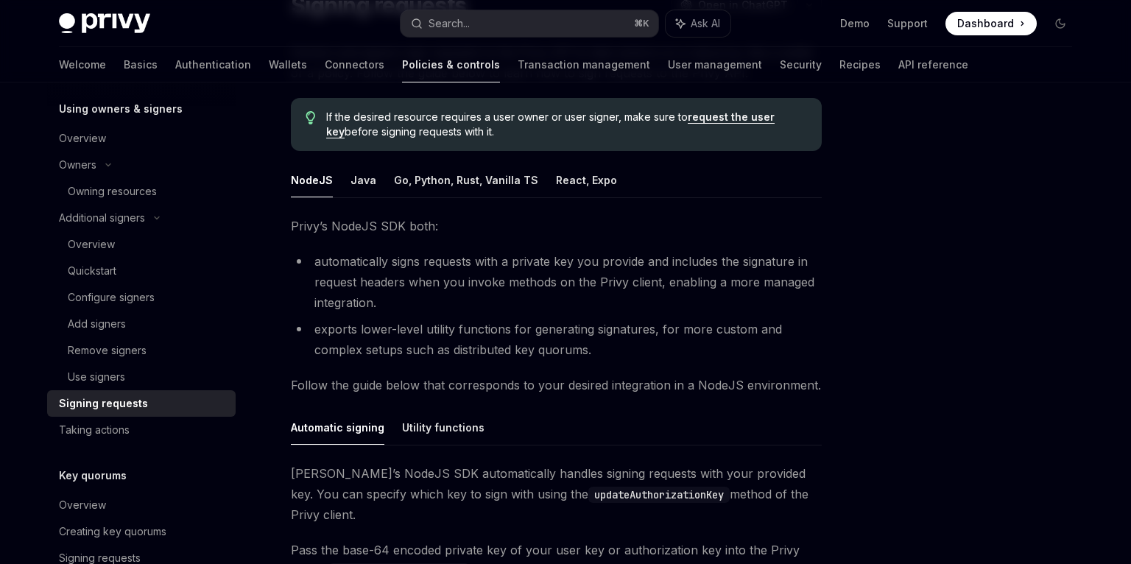
scroll to position [78, 0]
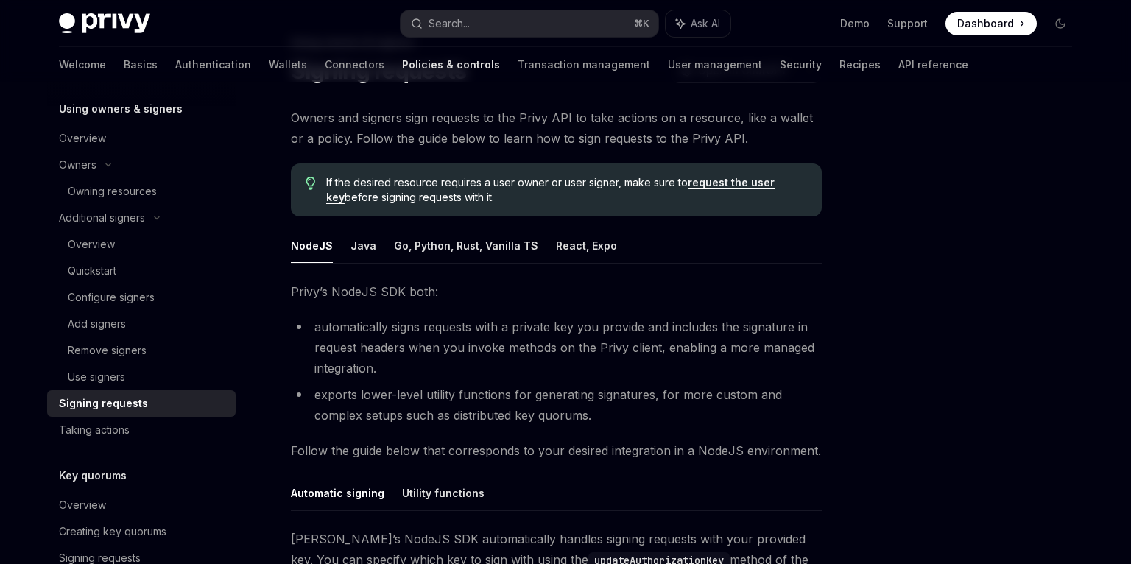
click at [436, 491] on button "Utility functions" at bounding box center [443, 493] width 82 height 35
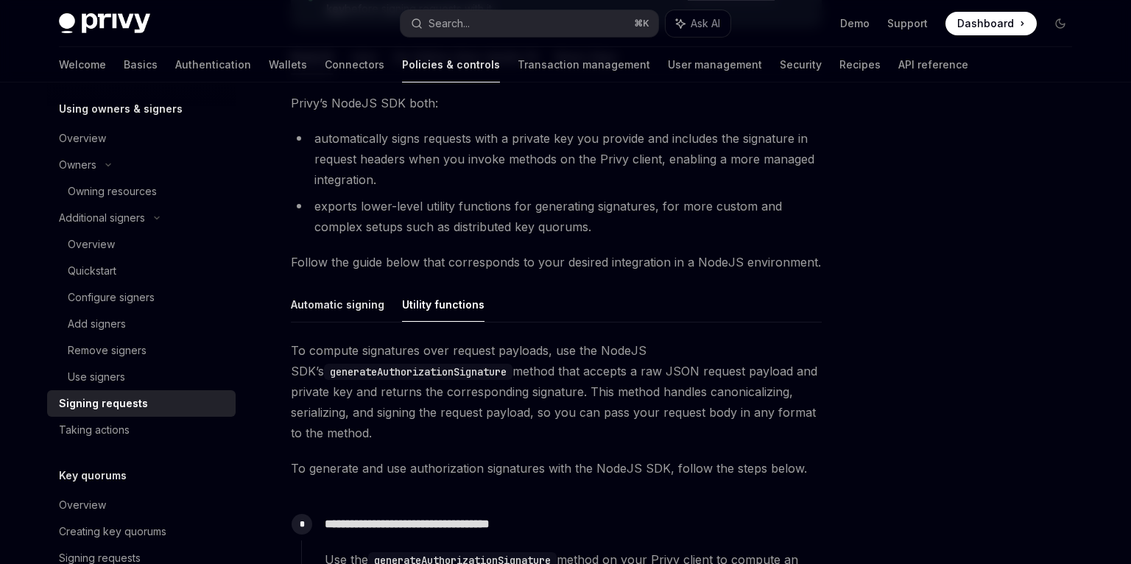
scroll to position [136, 0]
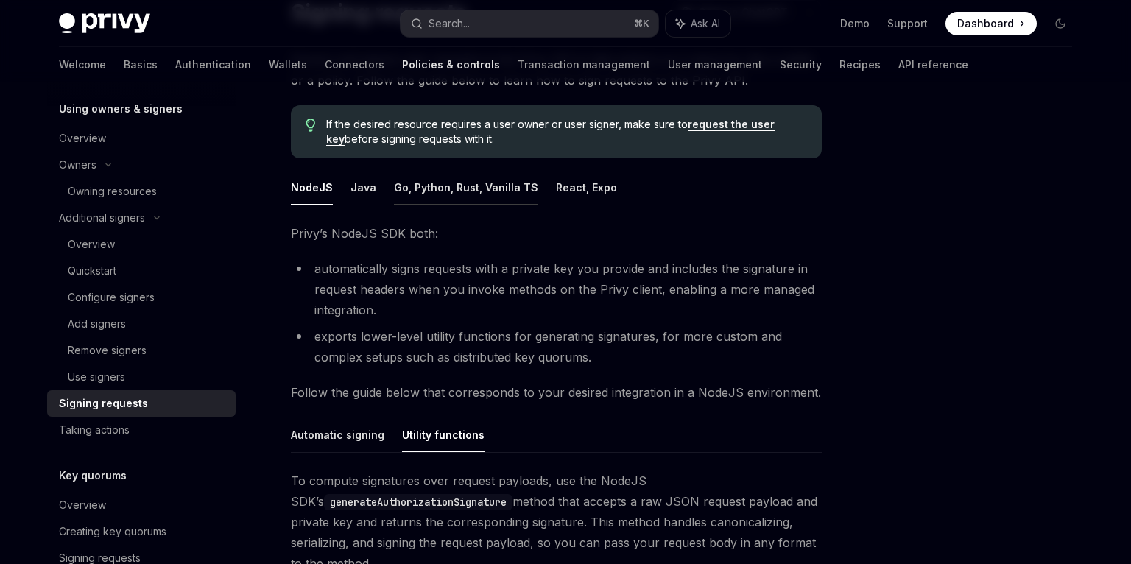
click at [473, 175] on button "Go, Python, Rust, Vanilla TS" at bounding box center [466, 187] width 144 height 35
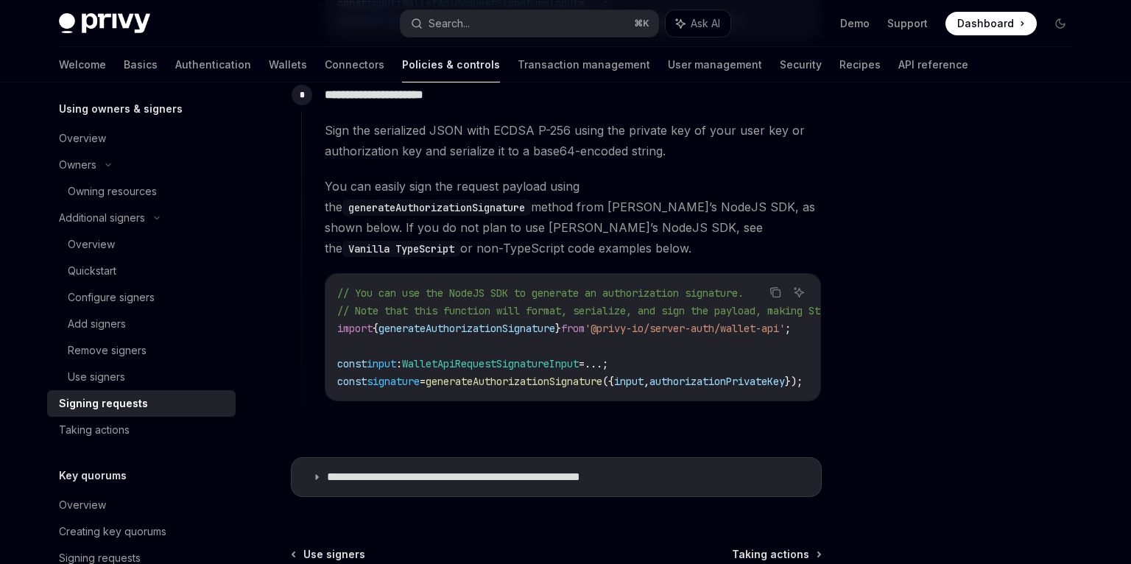
scroll to position [1335, 0]
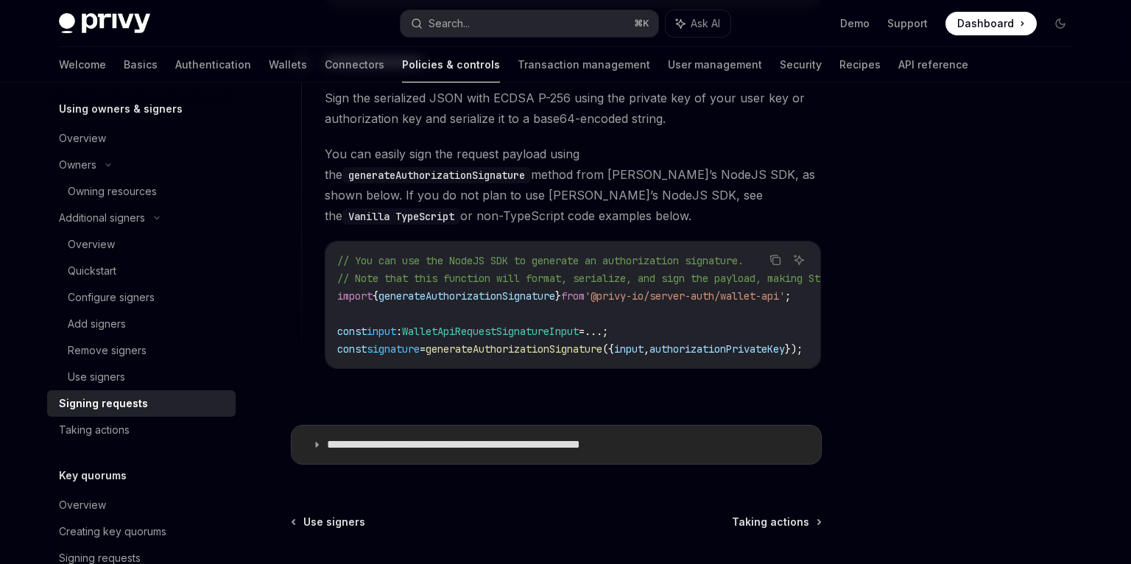
click at [323, 439] on summary "**********" at bounding box center [555, 444] width 529 height 38
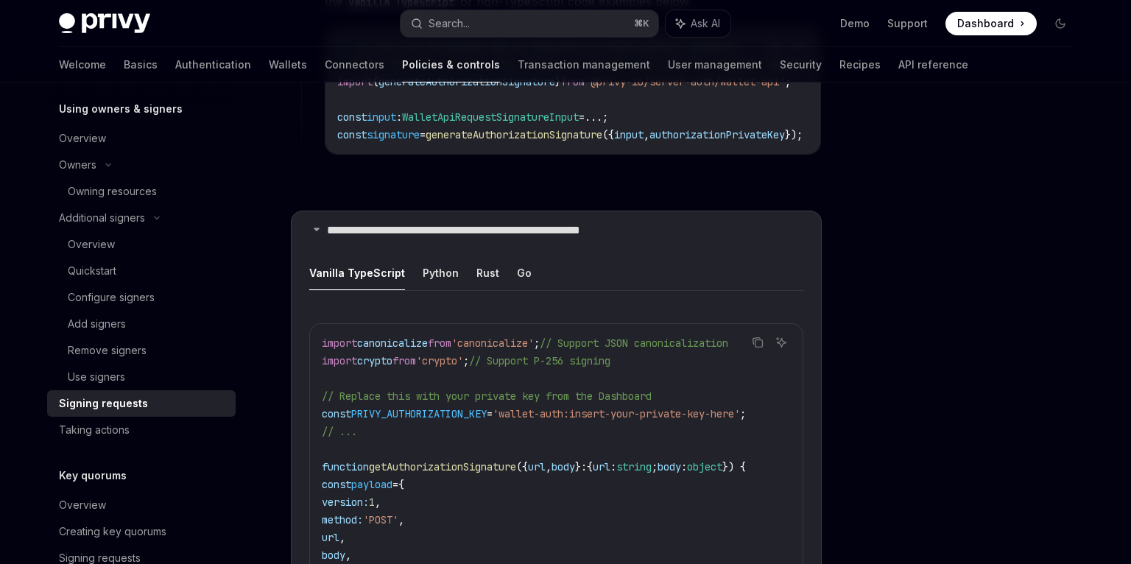
scroll to position [1555, 0]
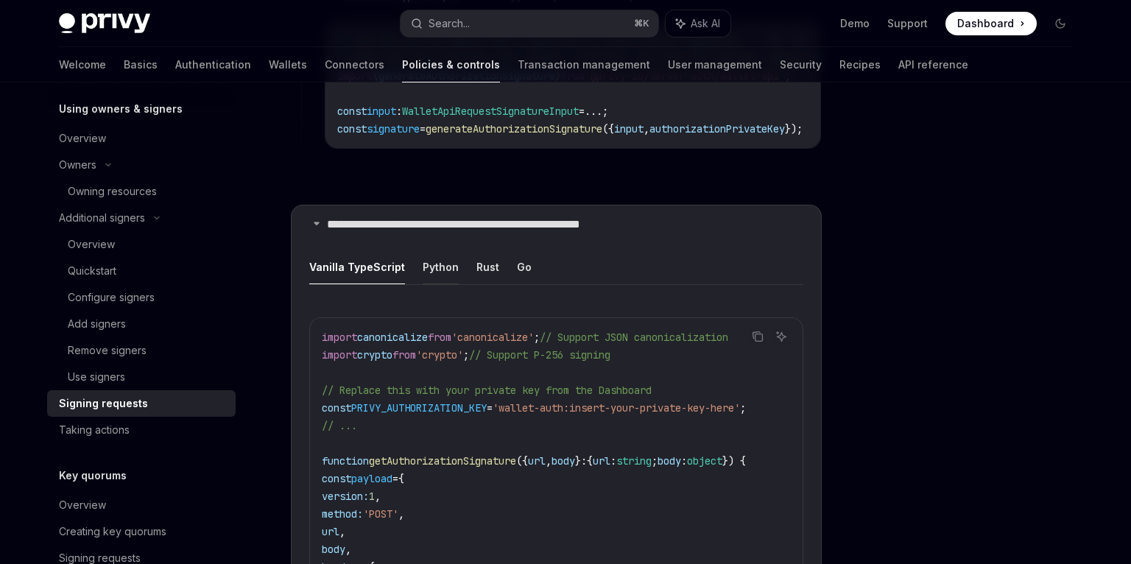
click at [423, 260] on button "Python" at bounding box center [441, 267] width 36 height 35
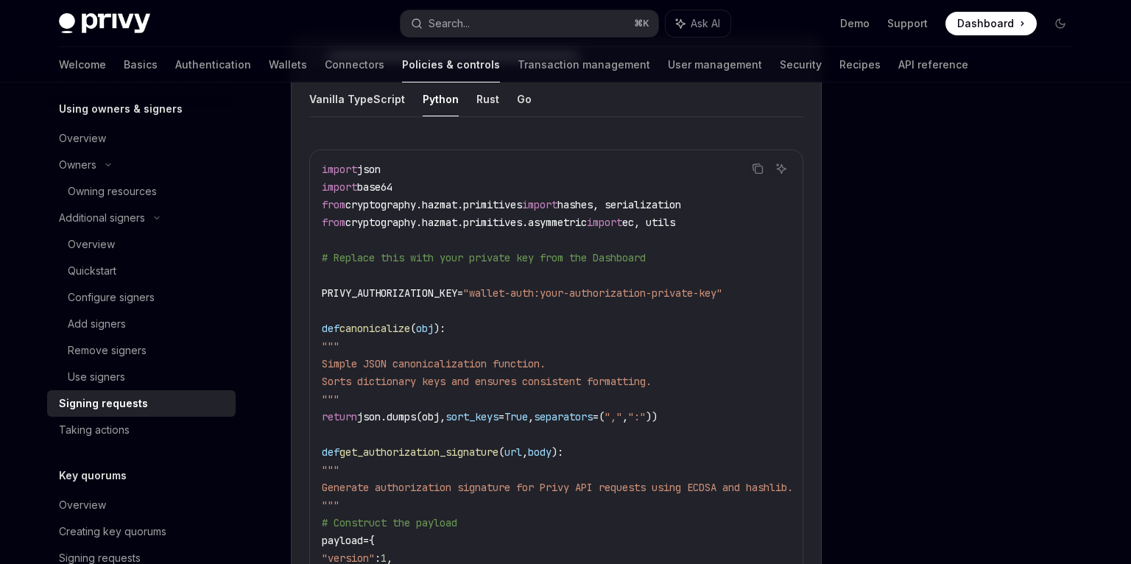
scroll to position [1623, 0]
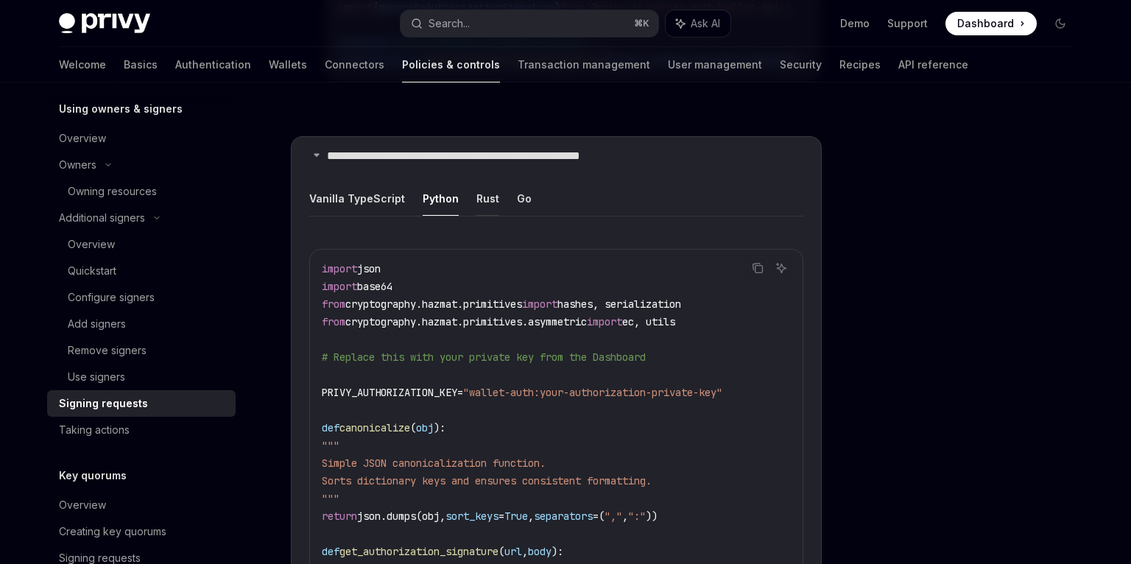
click at [489, 194] on button "Rust" at bounding box center [487, 198] width 23 height 35
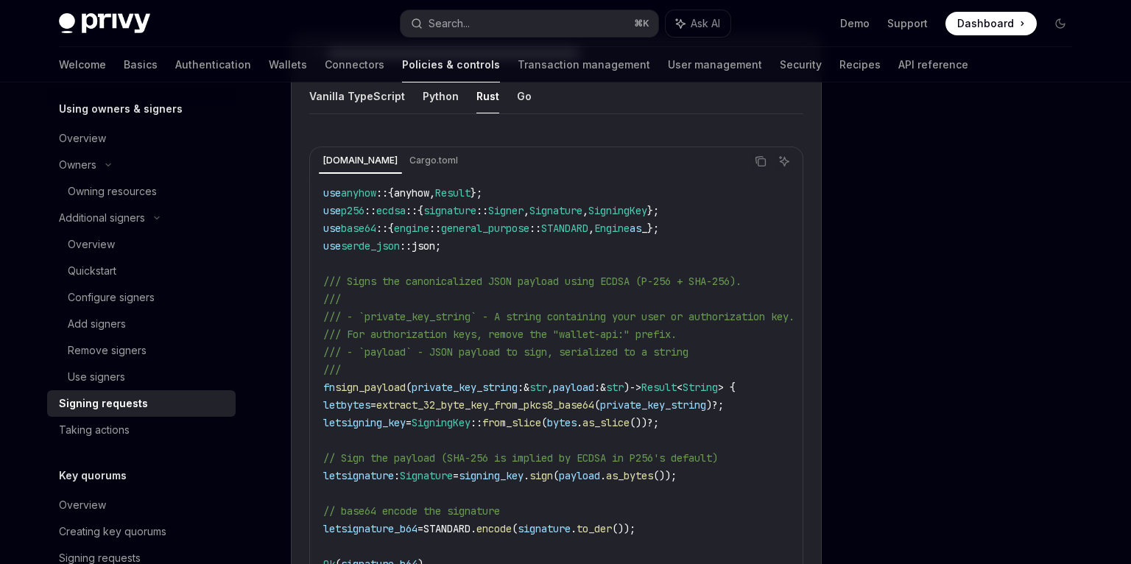
scroll to position [1637, 0]
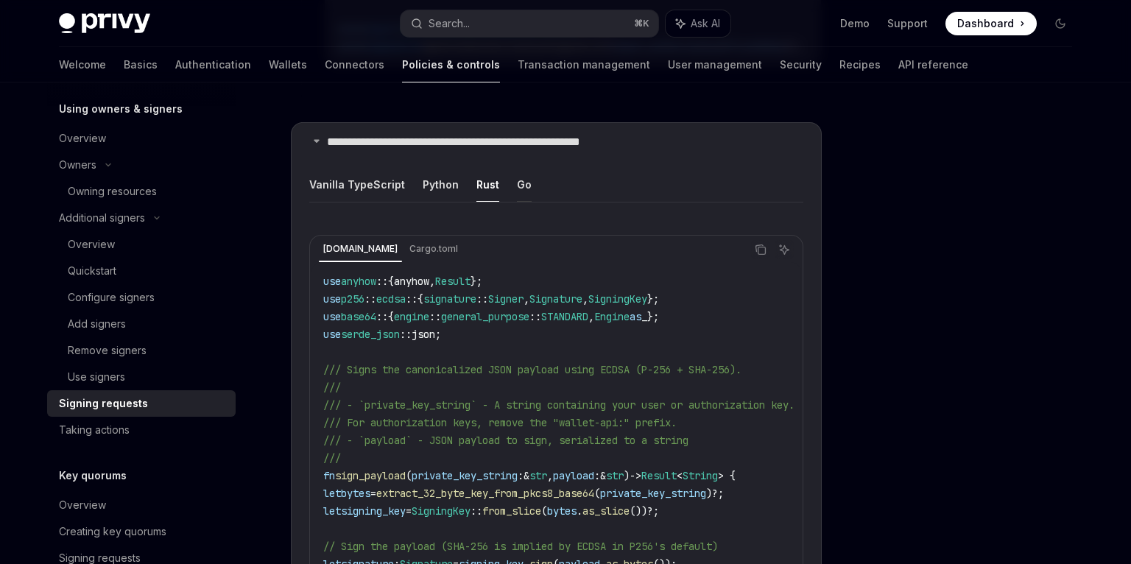
click at [517, 178] on button "Go" at bounding box center [524, 184] width 15 height 35
type textarea "*"
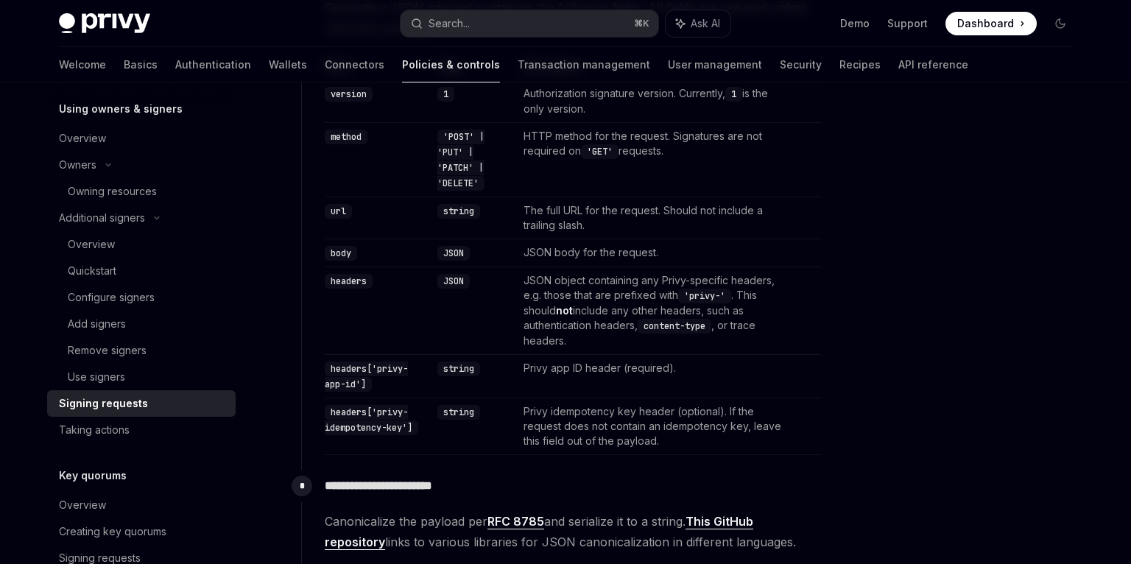
scroll to position [555, 0]
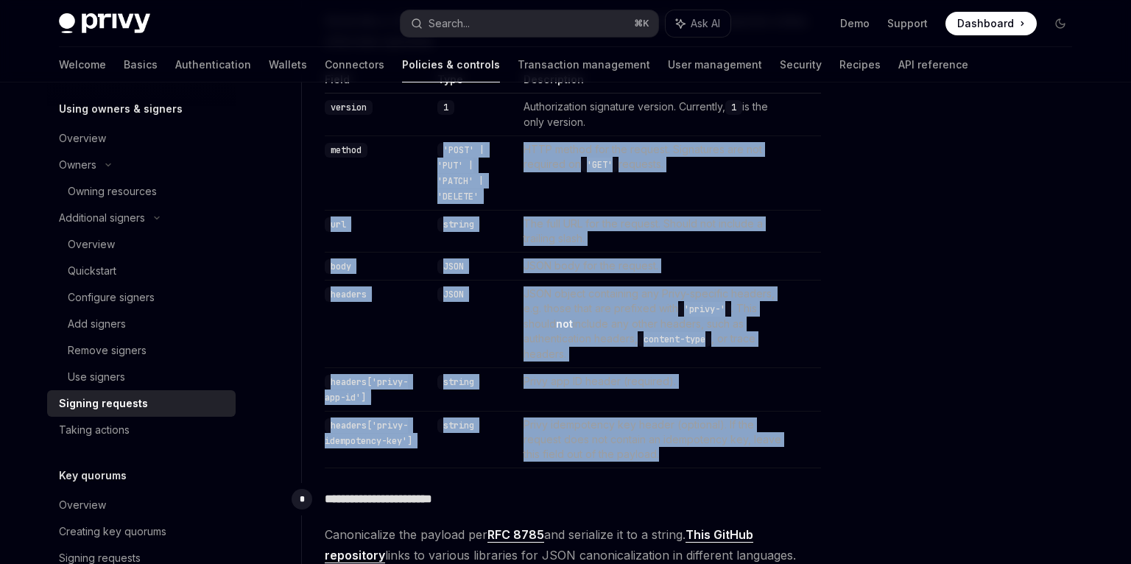
drag, startPoint x: 687, startPoint y: 462, endPoint x: 333, endPoint y: 181, distance: 451.1
click at [333, 181] on tbody "version 1 Authorization signature version. Currently, 1 is the only version. me…" at bounding box center [573, 280] width 496 height 375
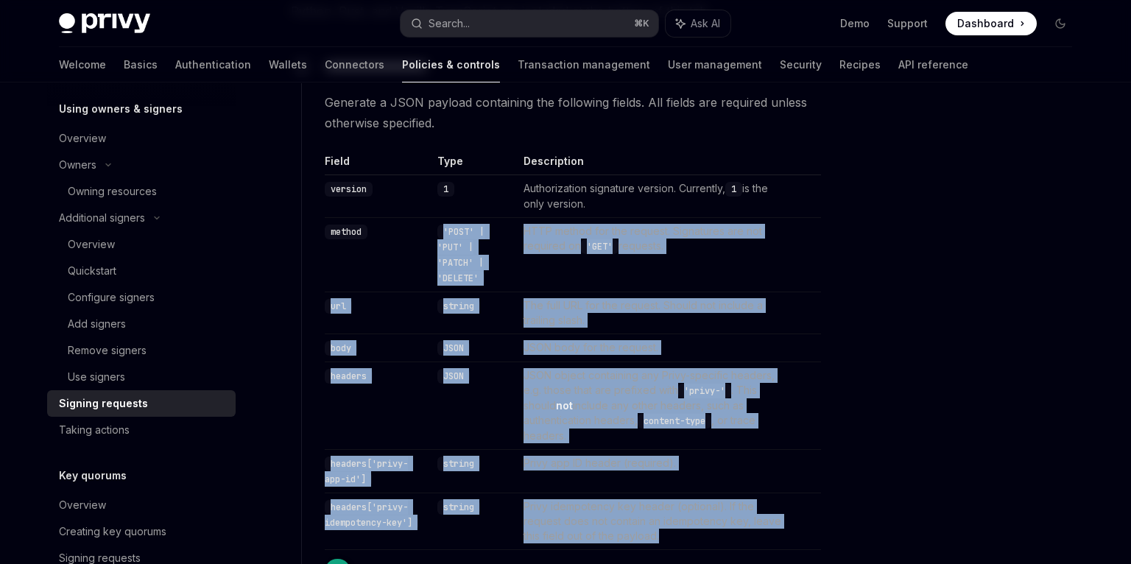
scroll to position [478, 0]
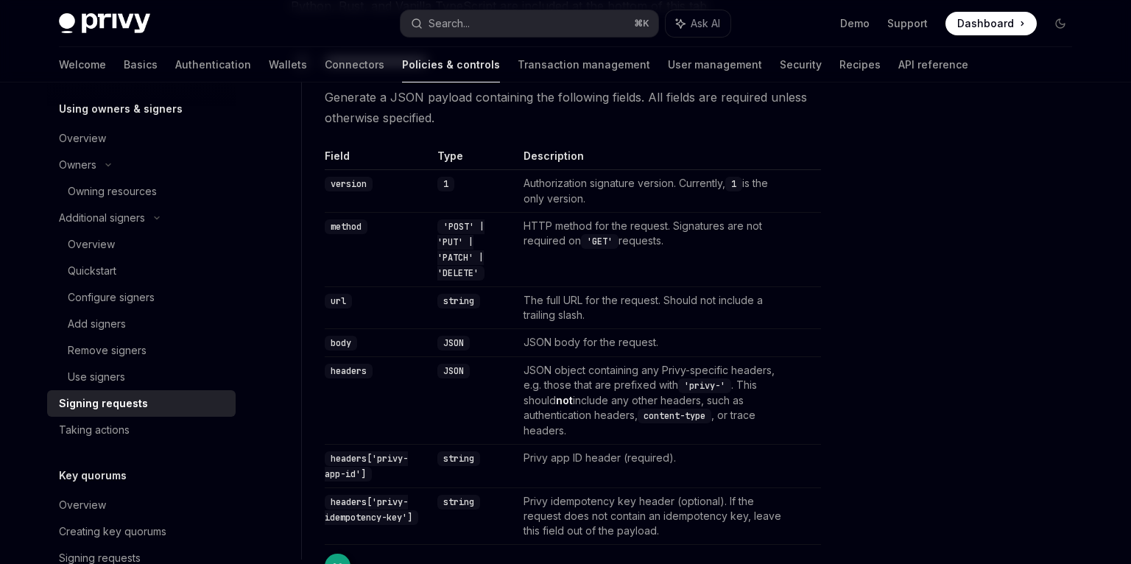
click at [690, 537] on td "Privy idempotency key header (optional). If the request does not contain an ide…" at bounding box center [654, 516] width 274 height 57
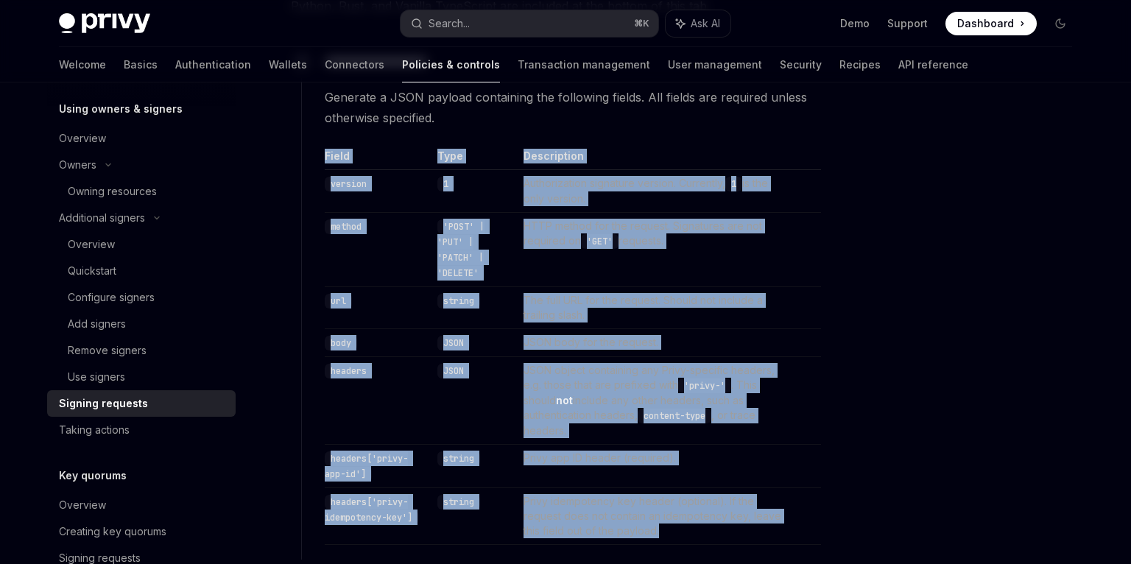
drag, startPoint x: 690, startPoint y: 537, endPoint x: 294, endPoint y: 139, distance: 560.6
copy table "Field Type Description version 1 Authorization signature version. Currently, 1 …"
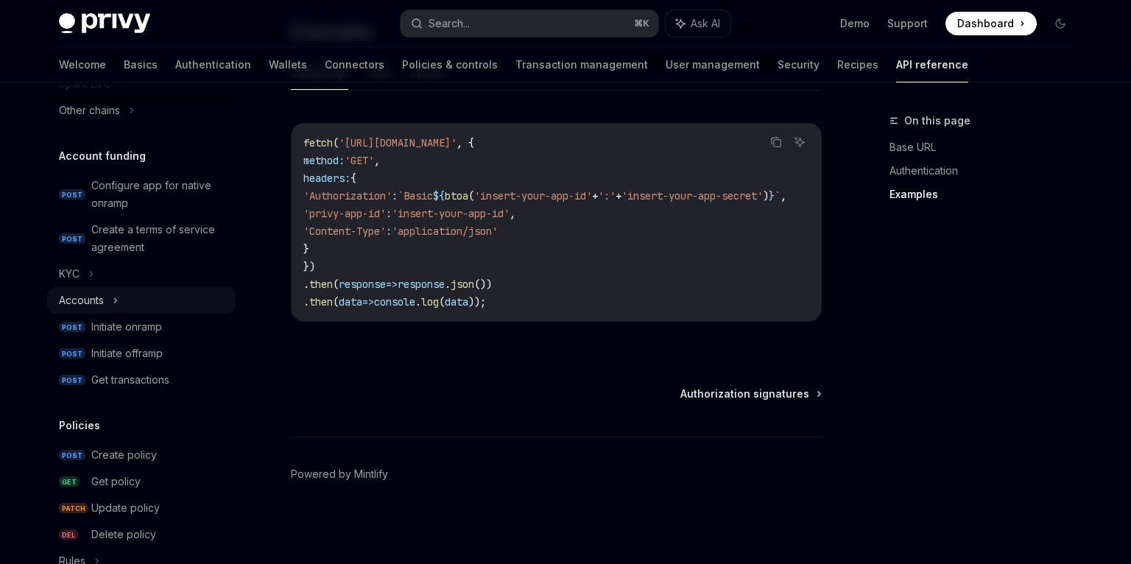
scroll to position [489, 0]
